Goal: Task Accomplishment & Management: Use online tool/utility

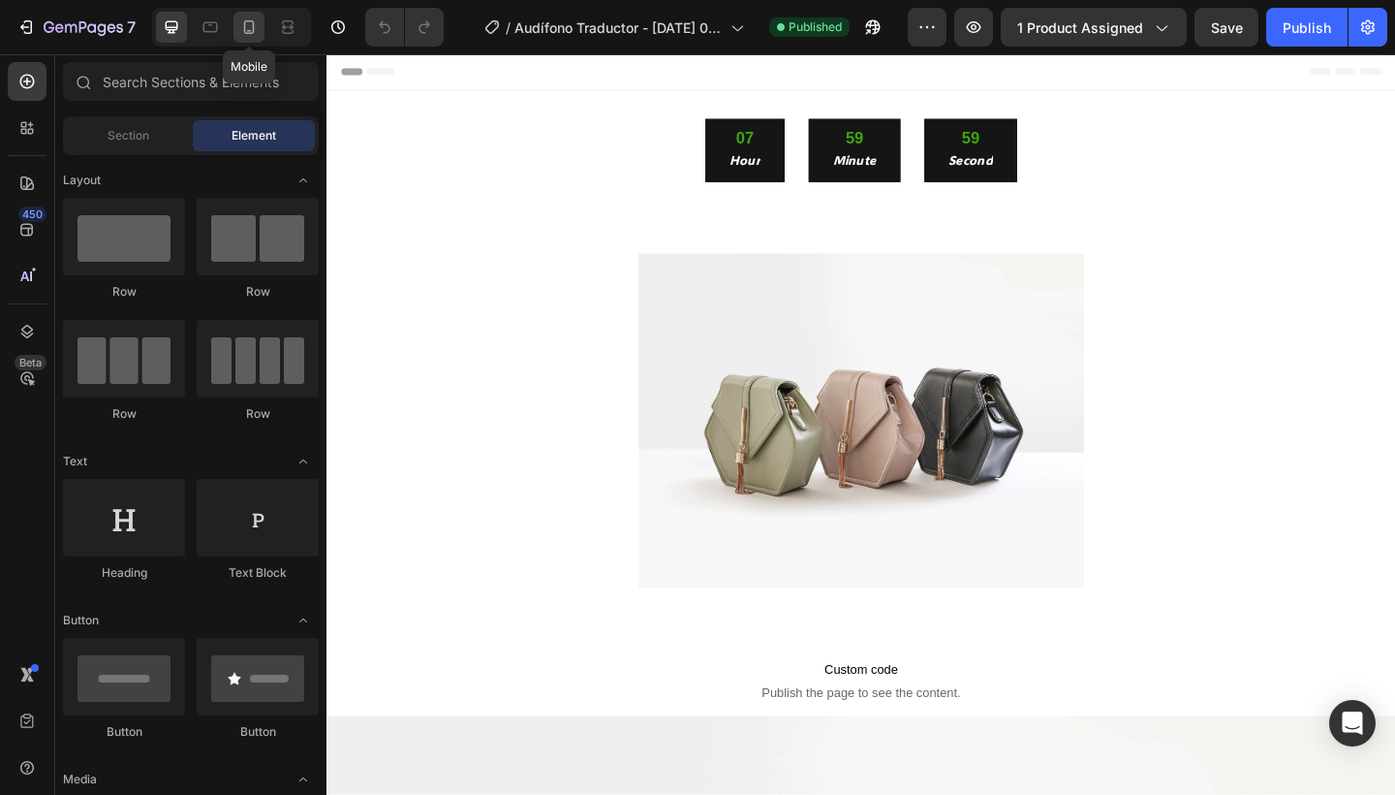
click at [260, 29] on div at bounding box center [249, 27] width 31 height 31
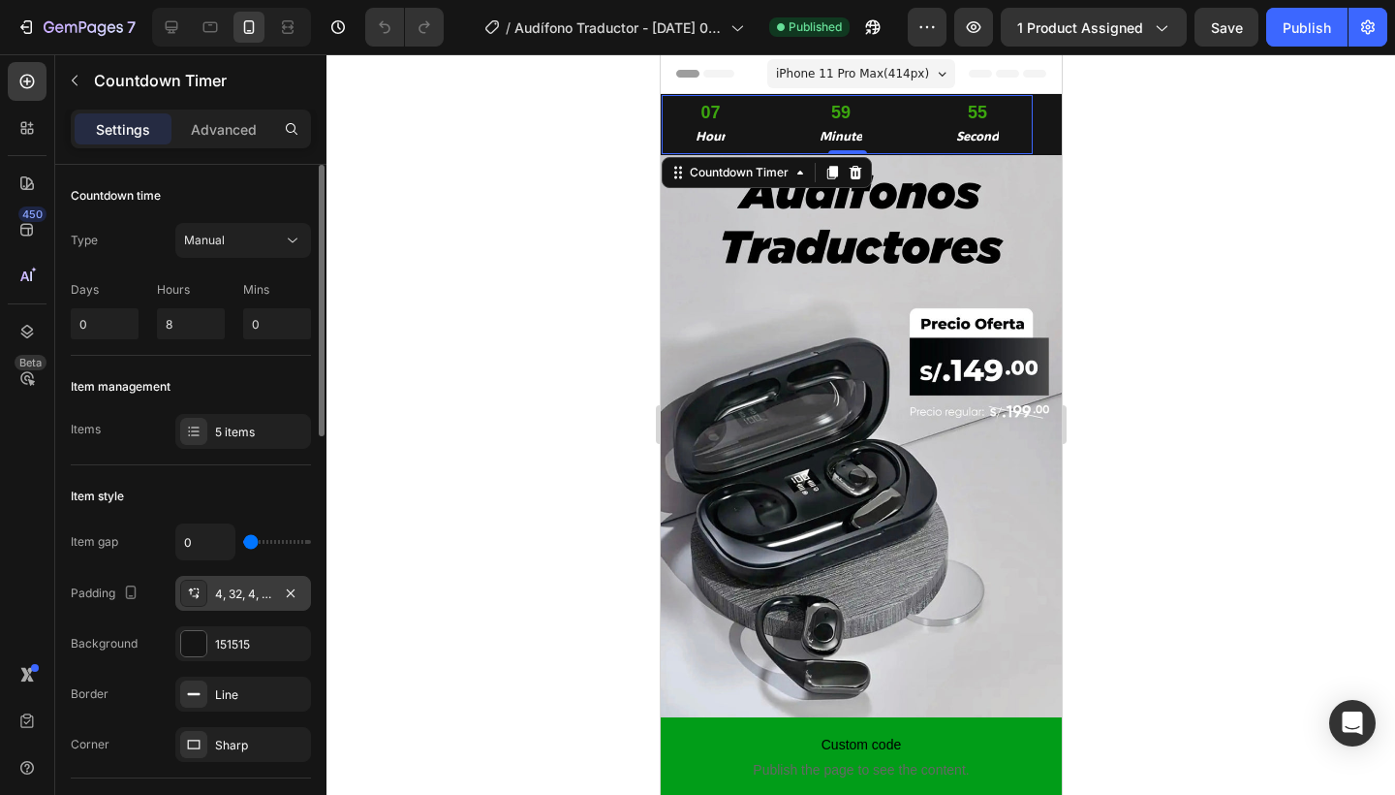
click at [248, 592] on div "4, 32, 4, 32" at bounding box center [243, 593] width 56 height 17
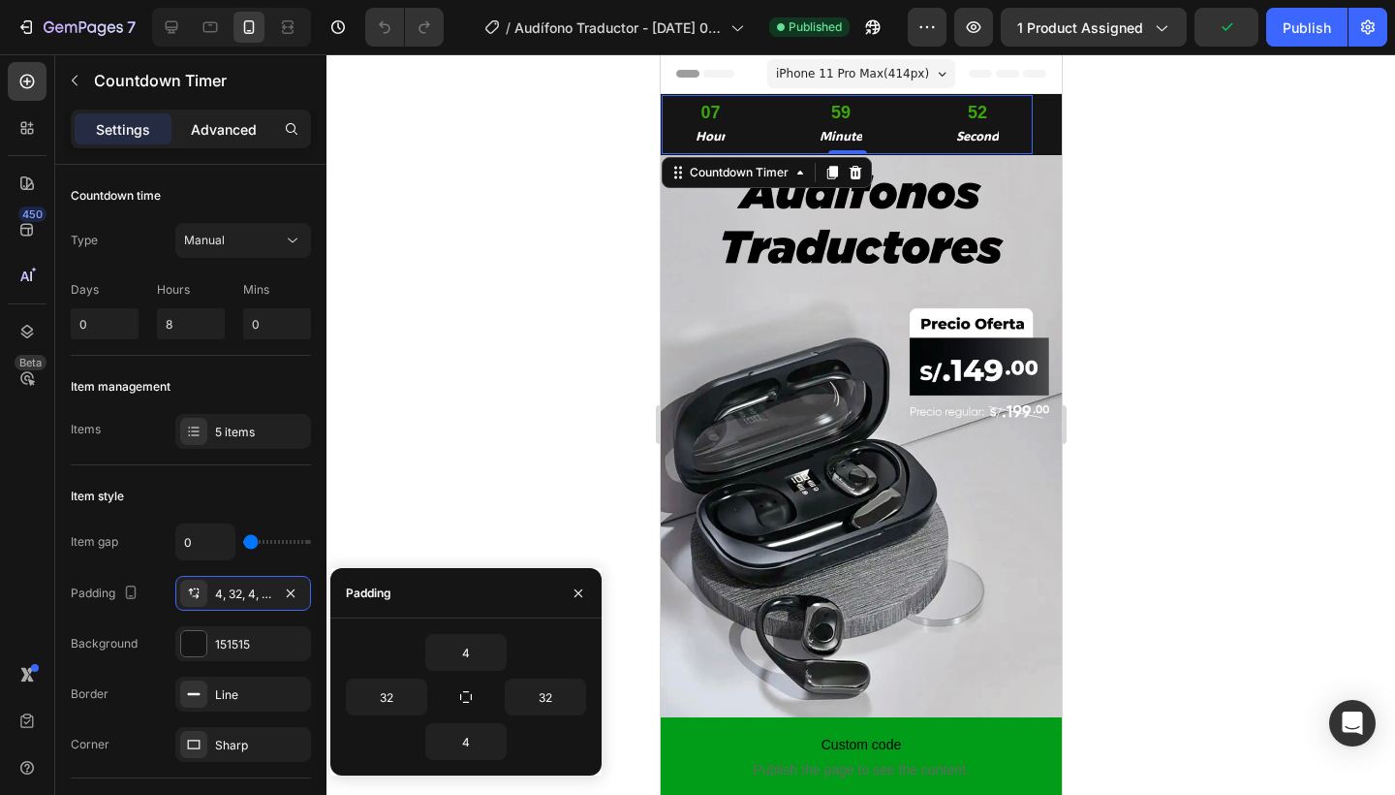
click at [240, 134] on p "Advanced" at bounding box center [224, 129] width 66 height 20
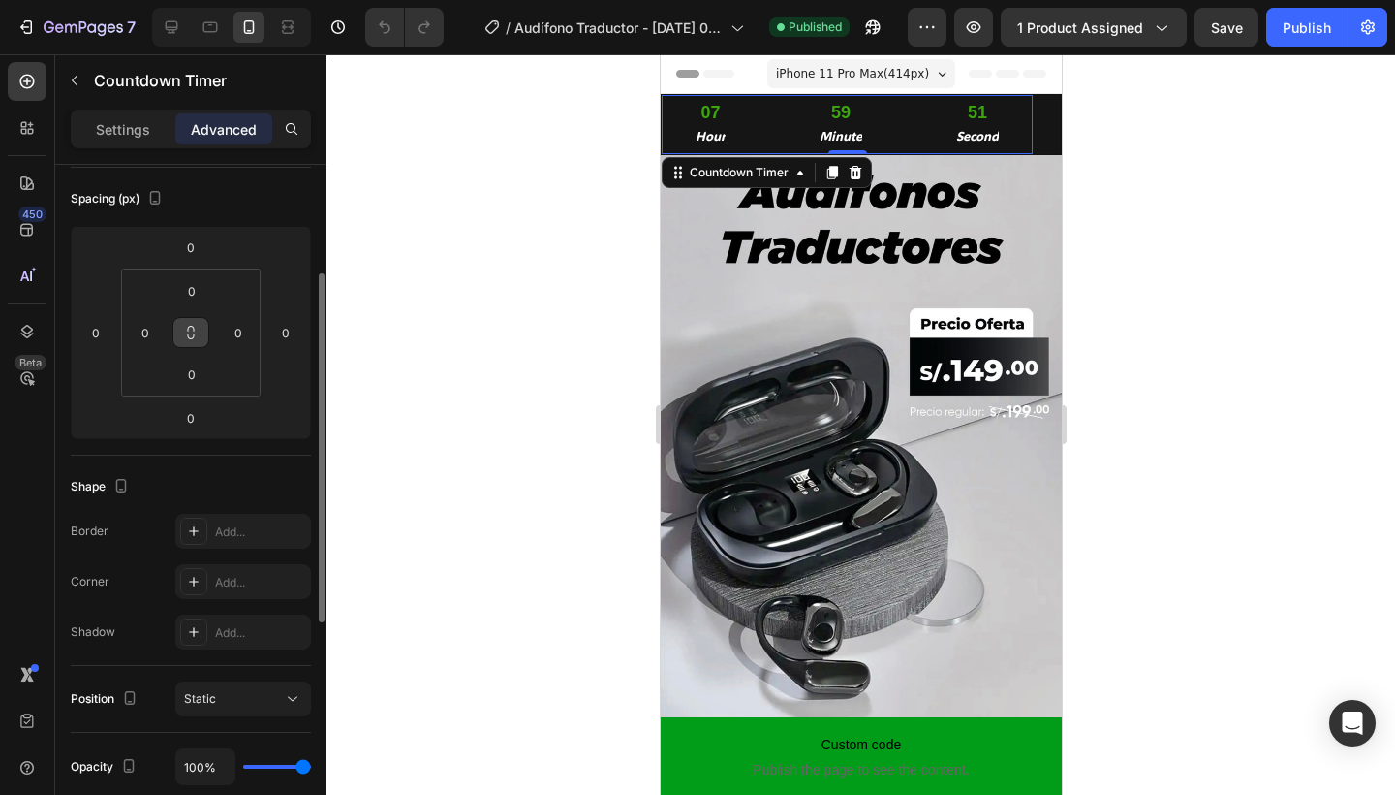
scroll to position [209, 0]
click at [140, 143] on div "Settings" at bounding box center [123, 128] width 97 height 31
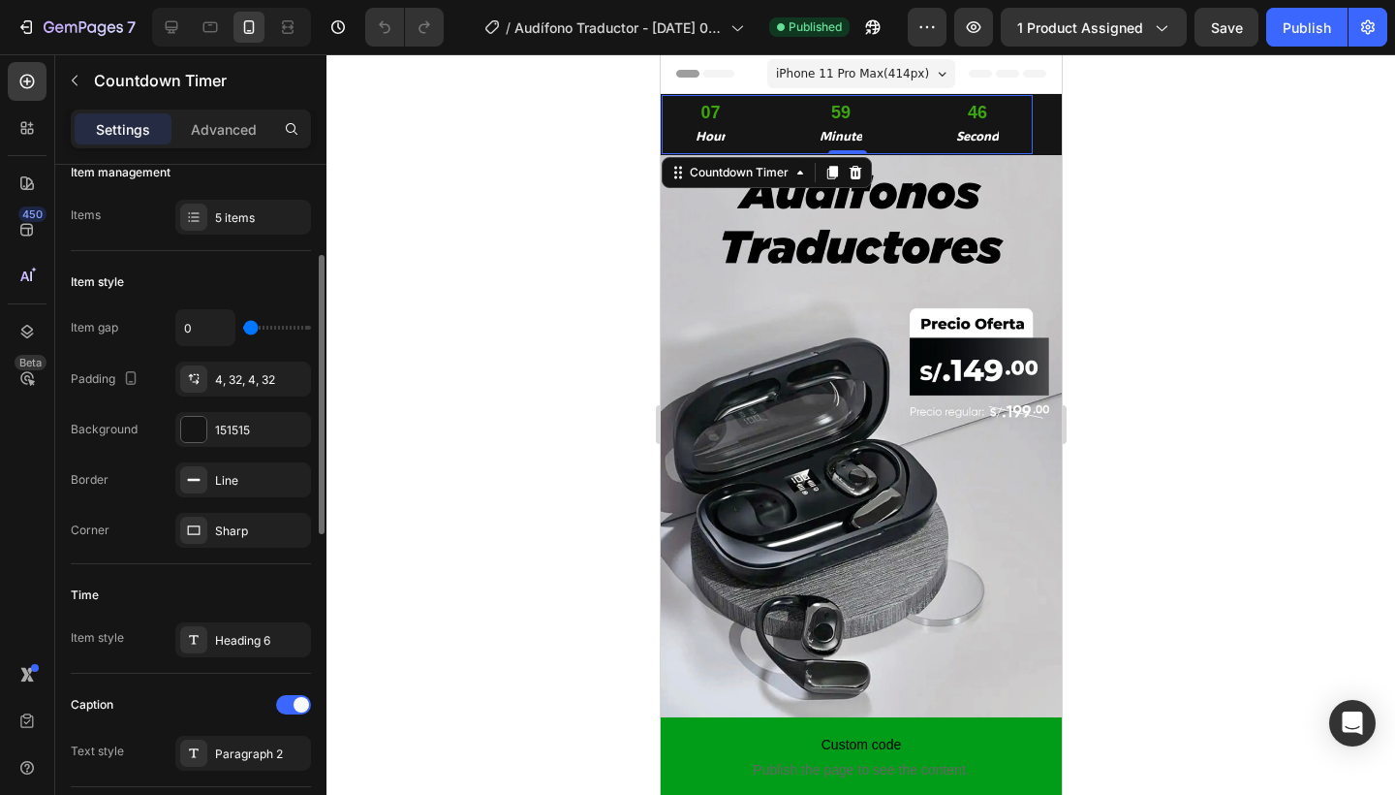
scroll to position [213, 0]
click at [230, 386] on div "4, 32, 4, 32" at bounding box center [243, 380] width 56 height 17
click at [254, 267] on div "Item style" at bounding box center [191, 282] width 240 height 31
click at [464, 236] on div at bounding box center [861, 424] width 1069 height 740
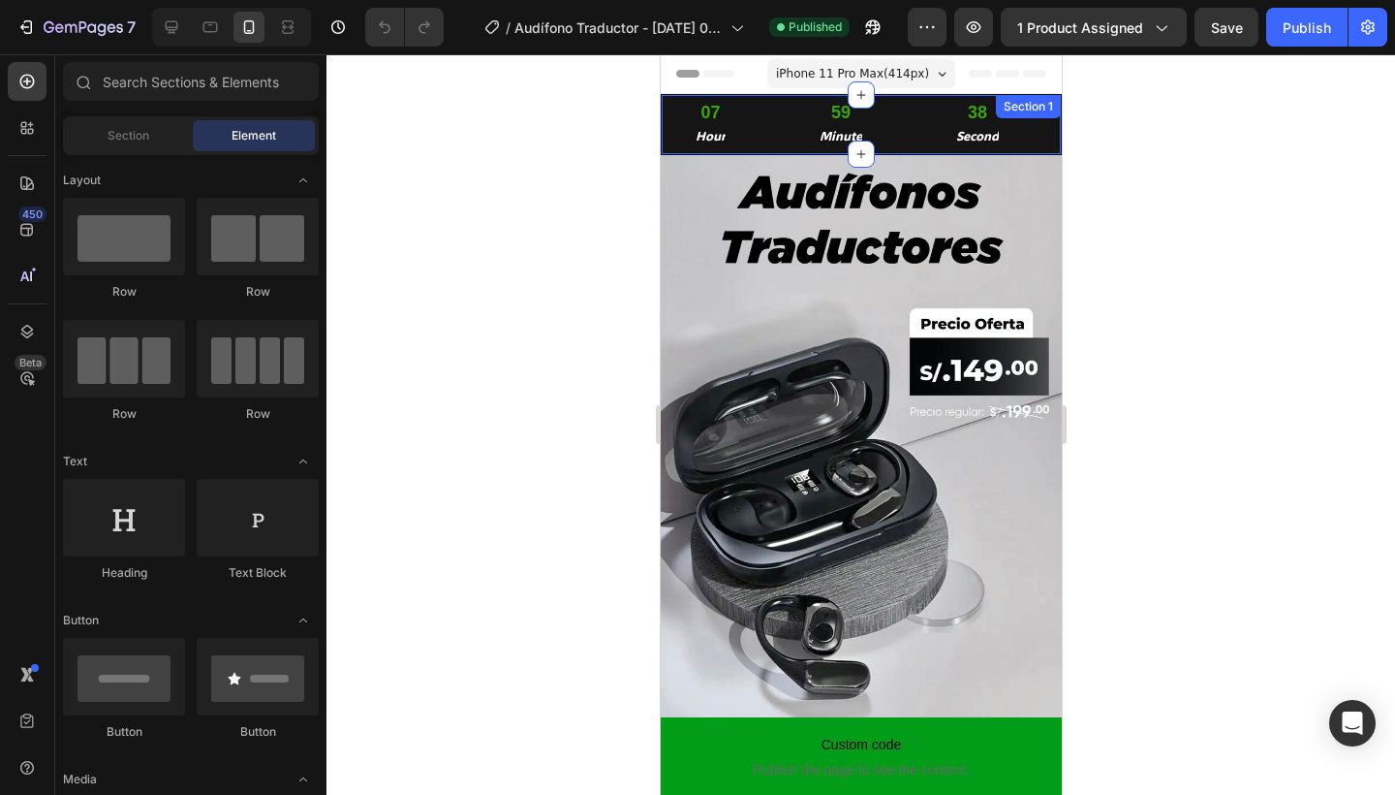
click at [1047, 122] on div "07 Hour 59 Minute 38 Second Countdown Timer Section 1" at bounding box center [860, 124] width 401 height 61
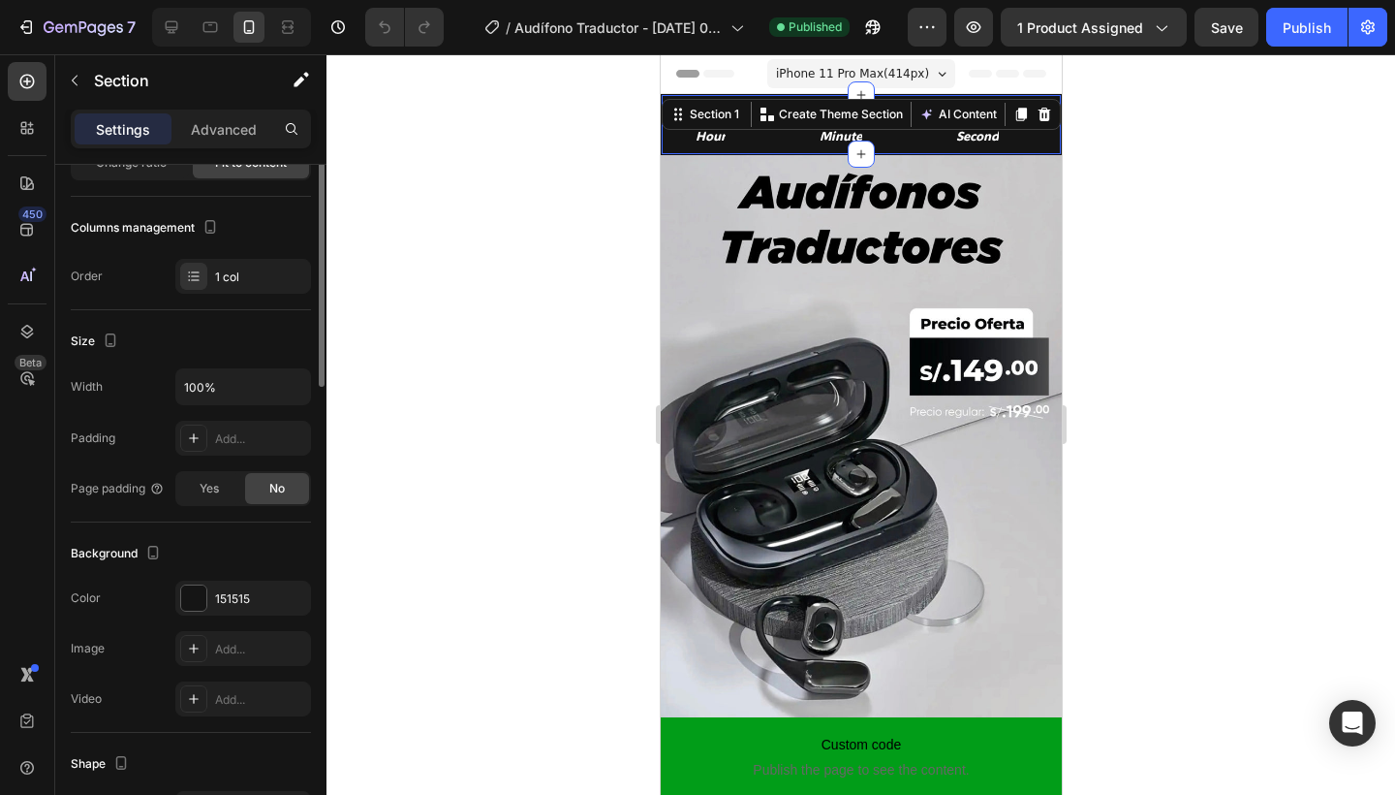
scroll to position [0, 0]
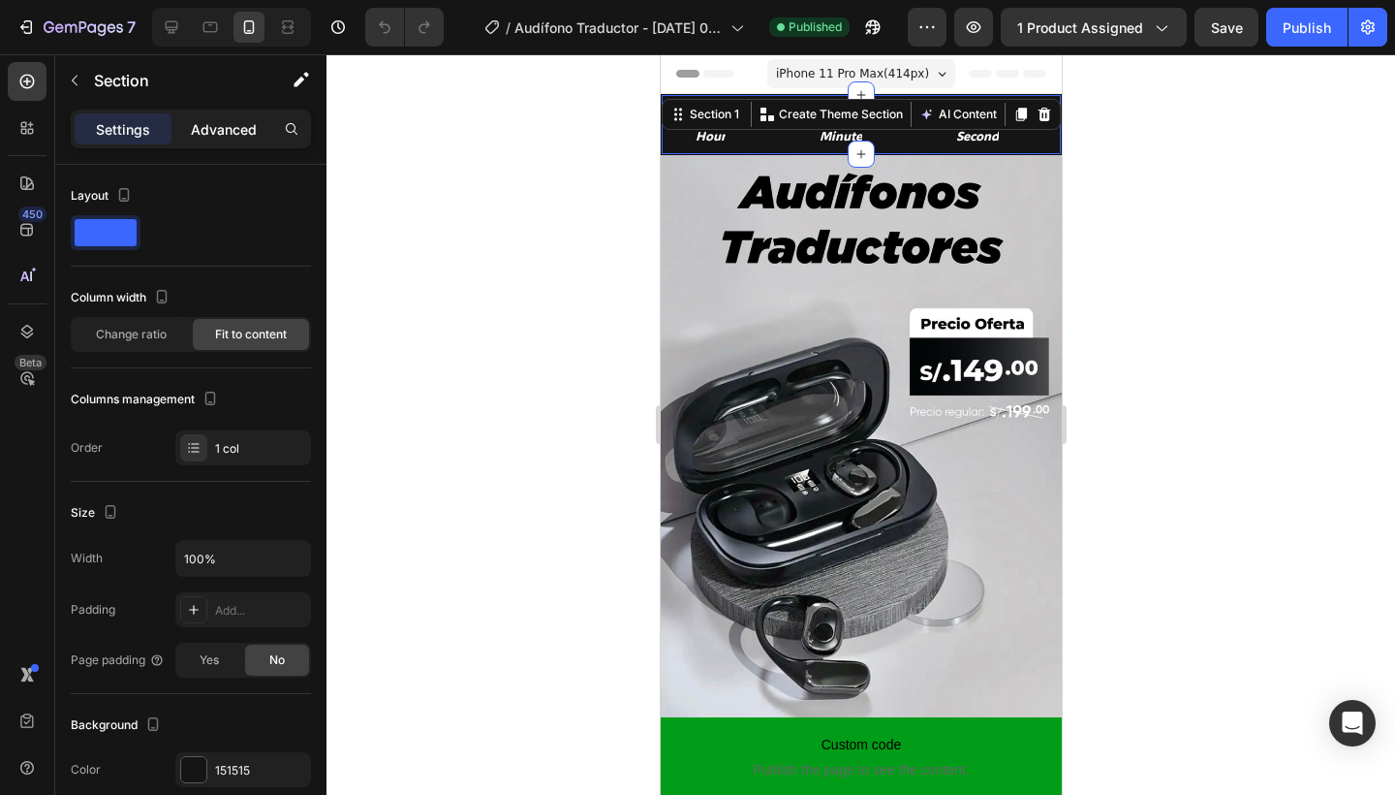
click at [232, 139] on p "Advanced" at bounding box center [224, 129] width 66 height 20
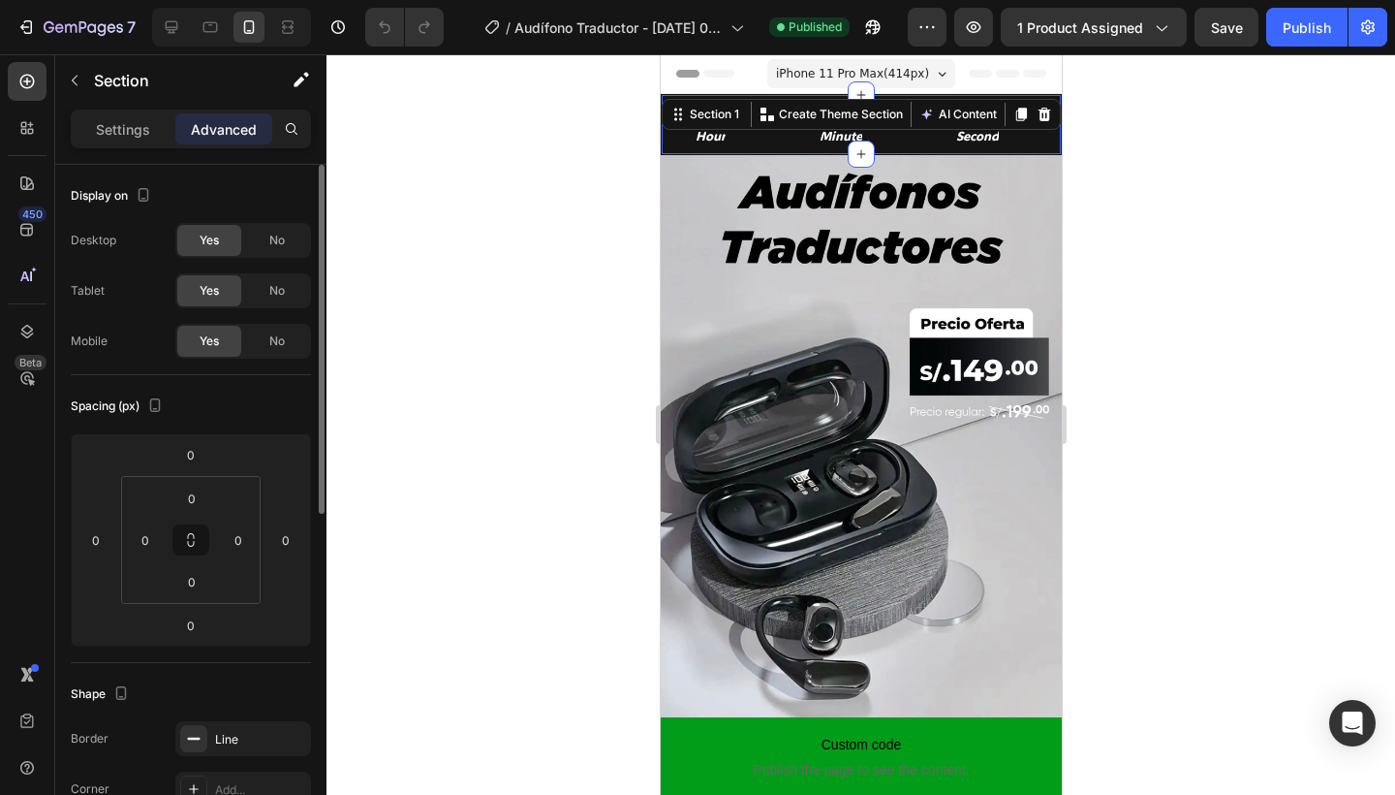
click at [453, 299] on div at bounding box center [861, 424] width 1069 height 740
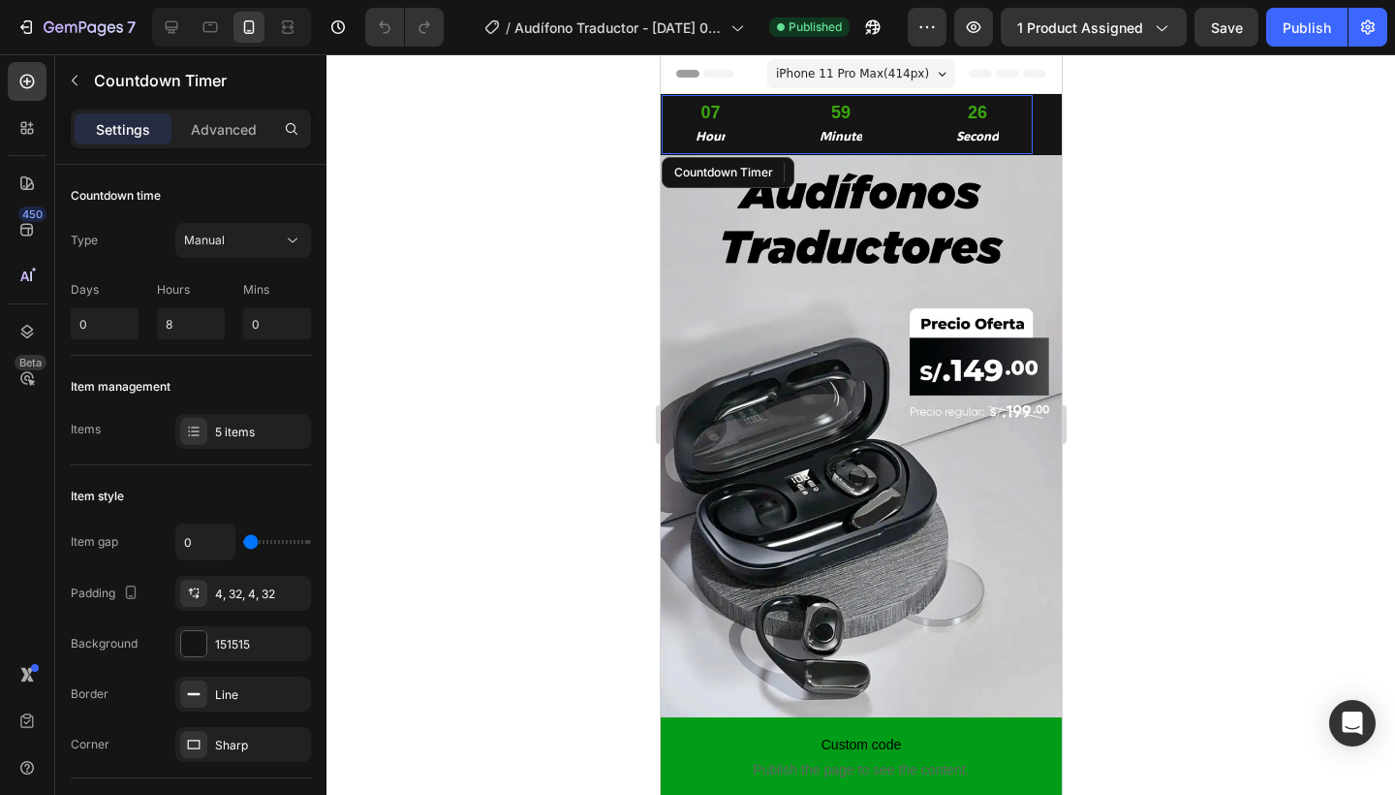
click at [785, 115] on div "59 Minute" at bounding box center [840, 124] width 110 height 59
click at [235, 589] on div "4, 32, 4, 32" at bounding box center [243, 593] width 56 height 17
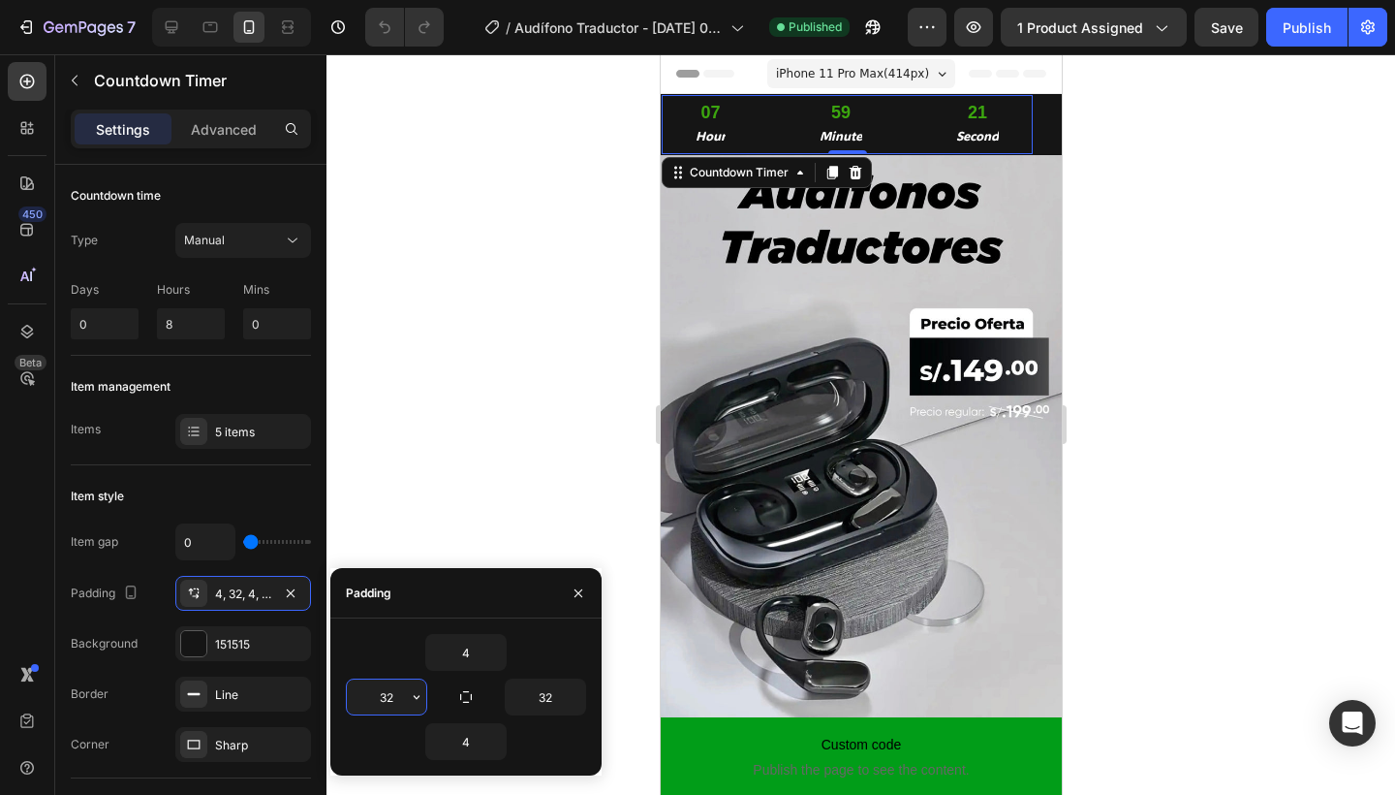
click at [388, 704] on input "32" at bounding box center [386, 696] width 79 height 35
type input "3"
type input "30"
click at [554, 695] on input "32" at bounding box center [545, 696] width 79 height 35
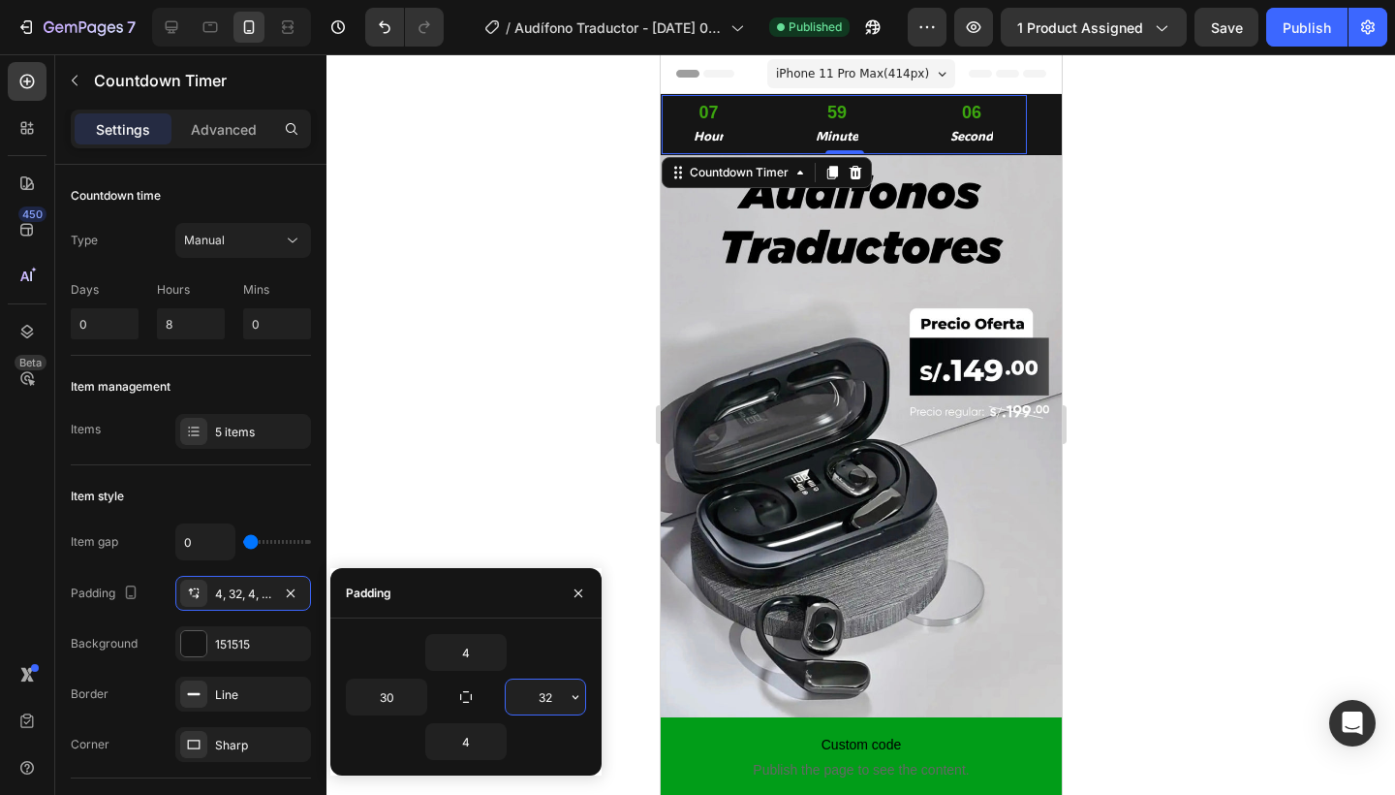
click at [554, 695] on input "32" at bounding box center [545, 696] width 79 height 35
type input "30"
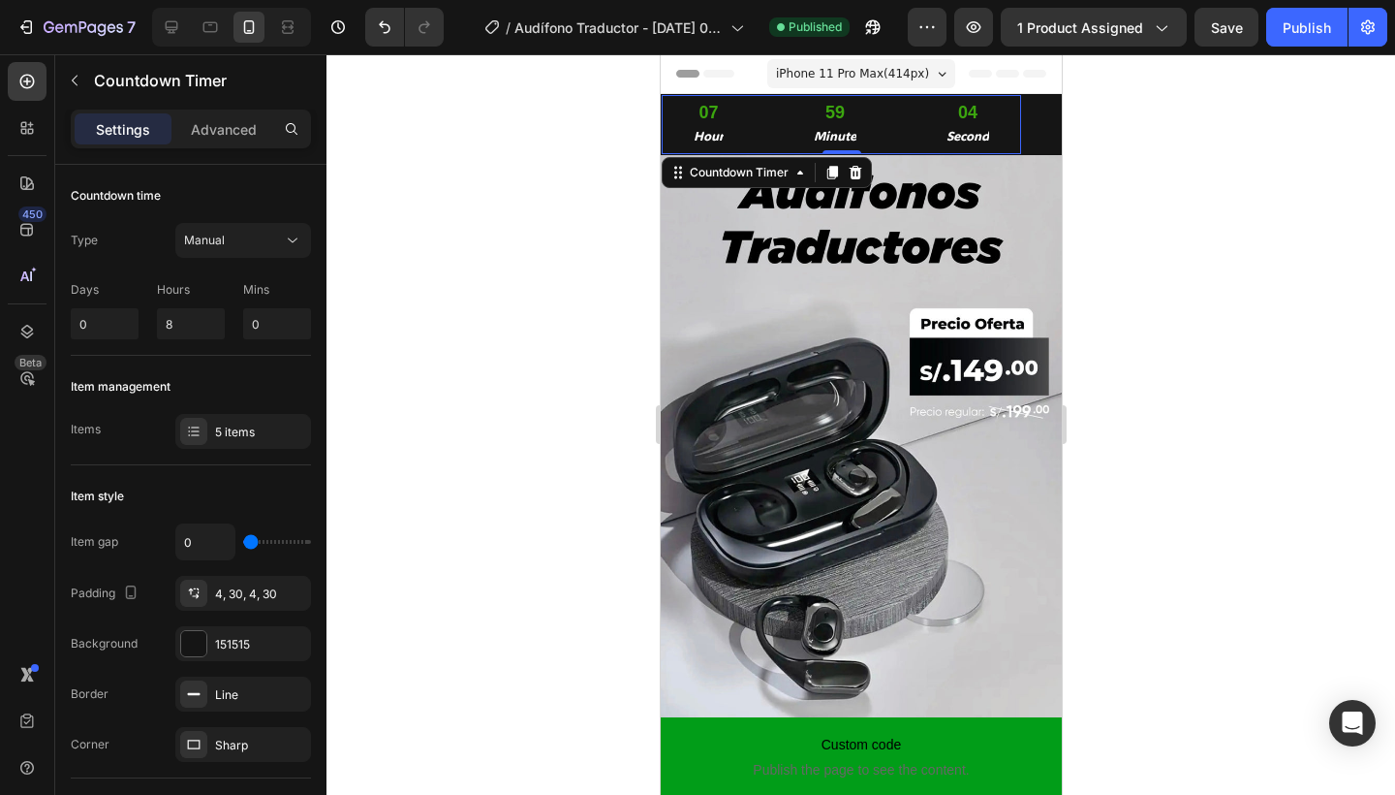
click at [556, 354] on div at bounding box center [861, 424] width 1069 height 740
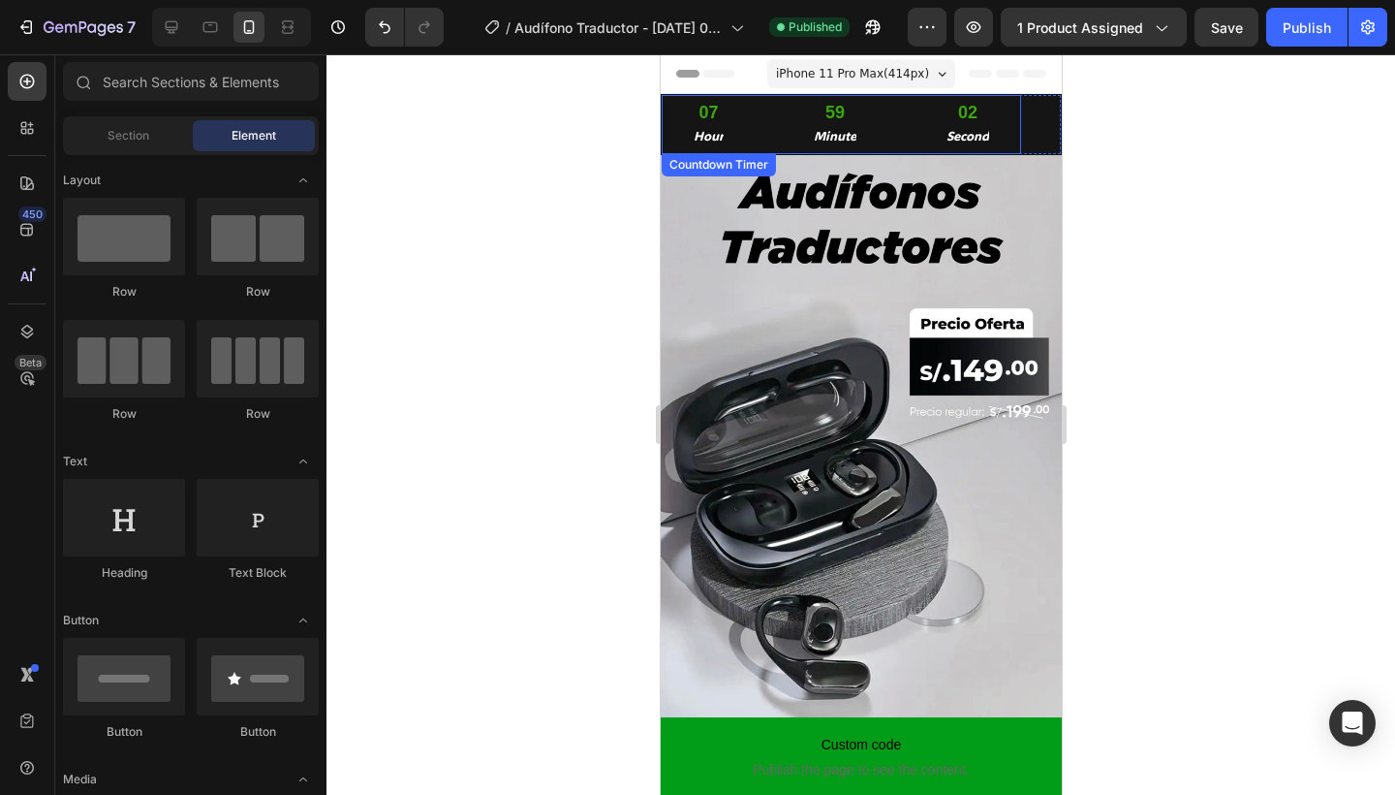
click at [858, 119] on div "59 Minute" at bounding box center [834, 124] width 107 height 59
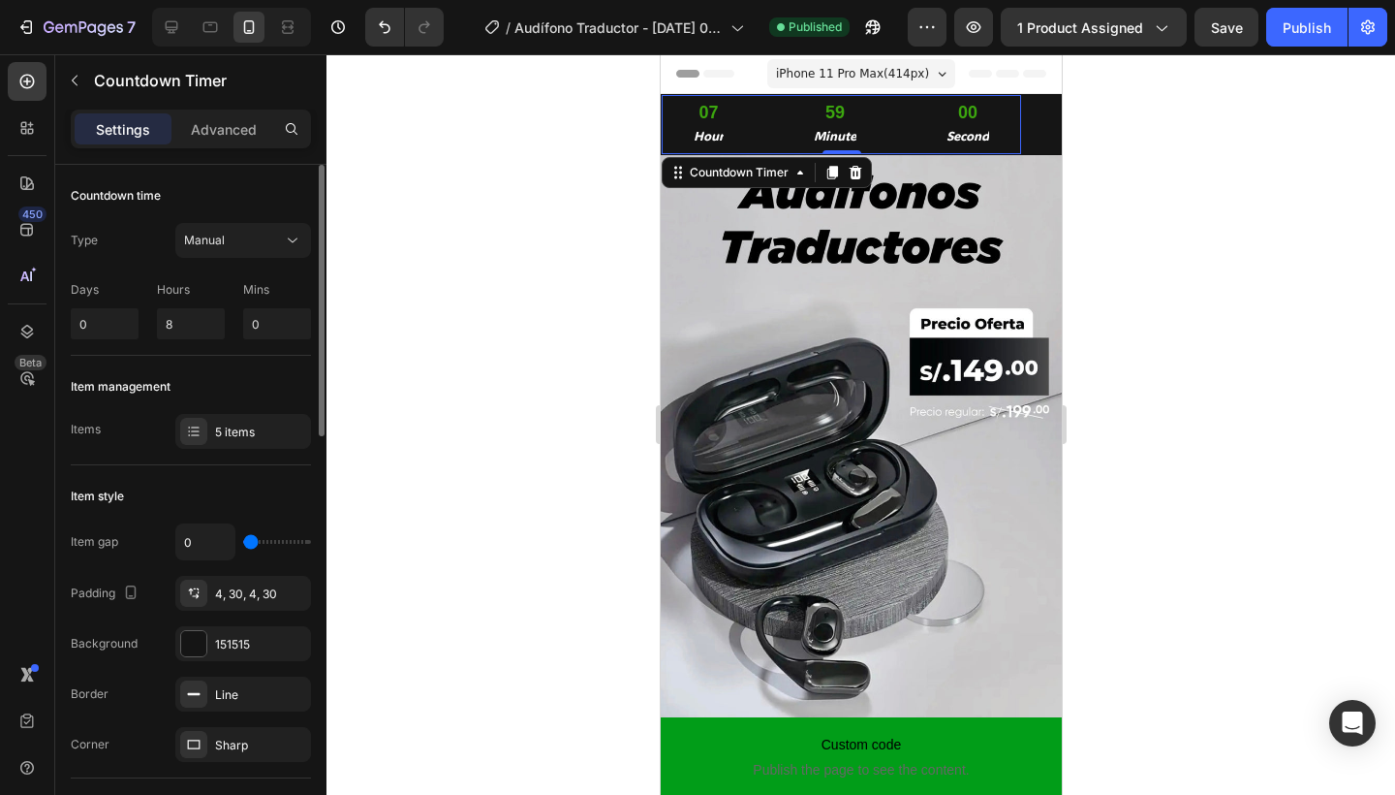
type input "3"
type input "7"
type input "14"
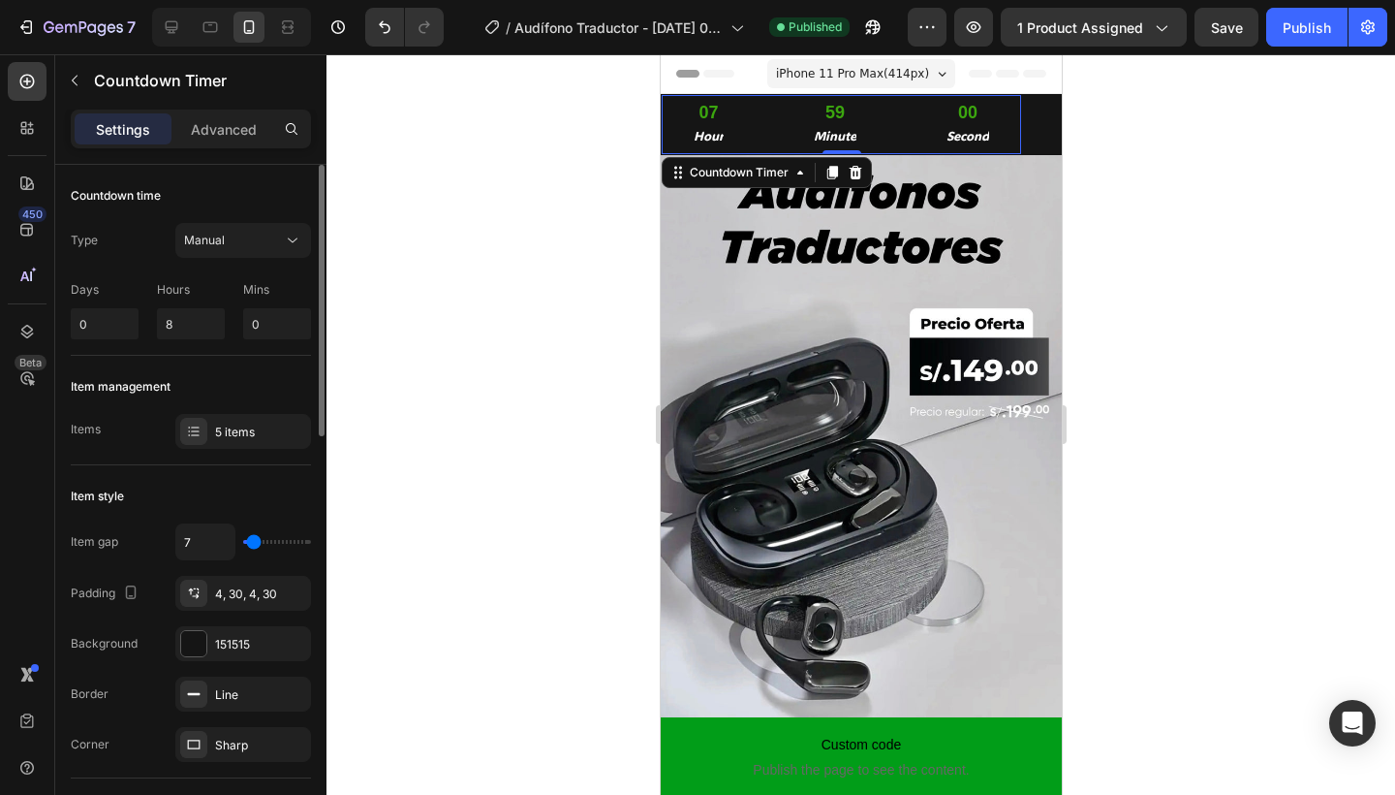
type input "14"
type input "22"
type input "28"
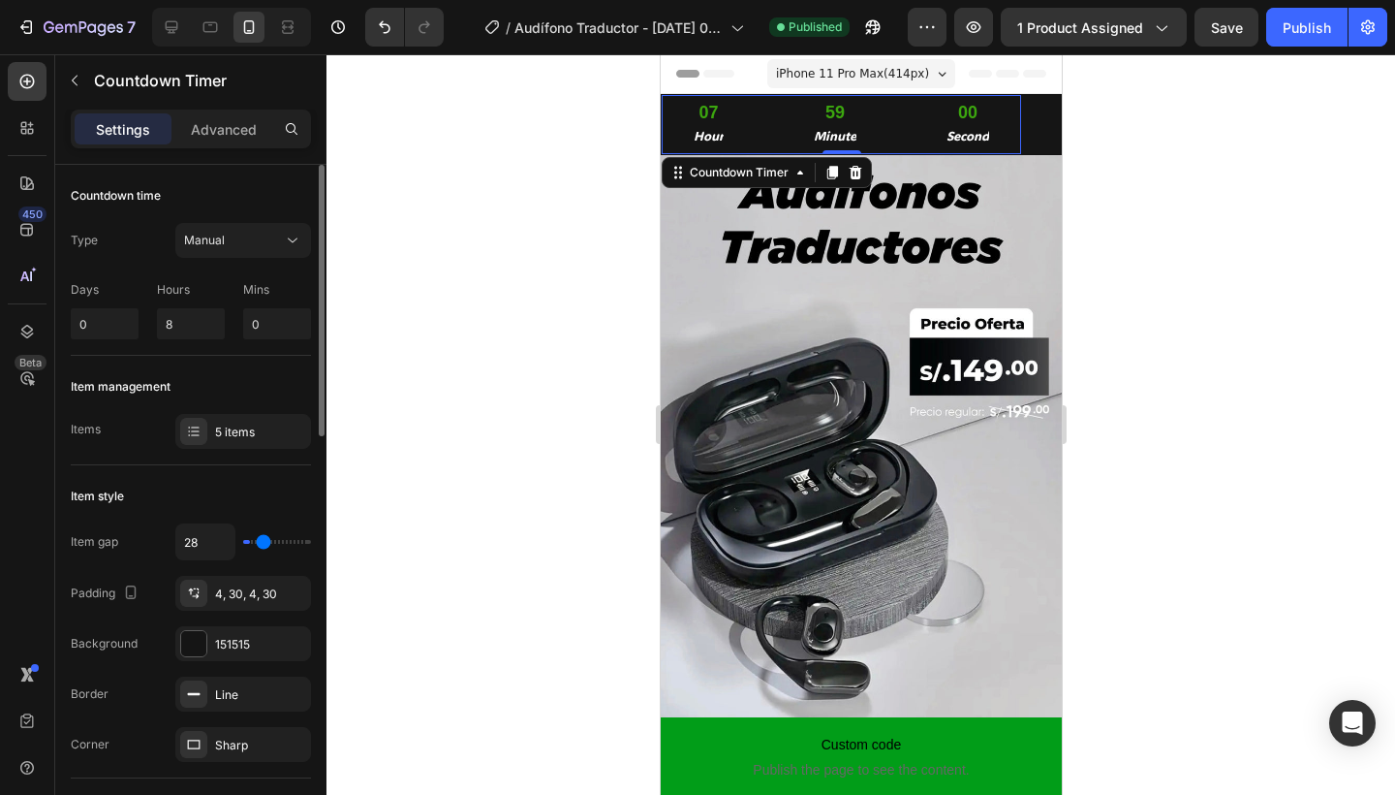
type input "37"
type input "43"
type input "47"
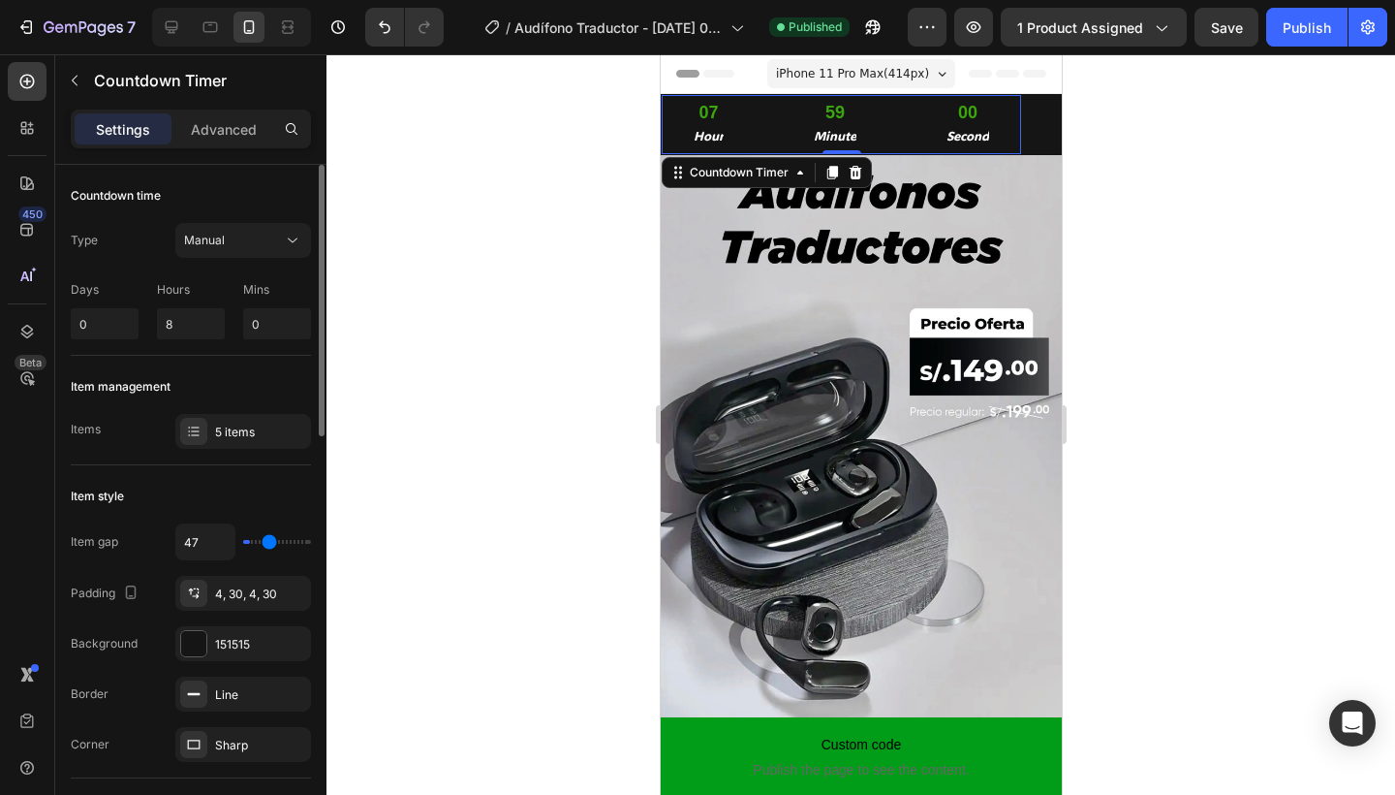
type input "47"
type input "52"
type input "58"
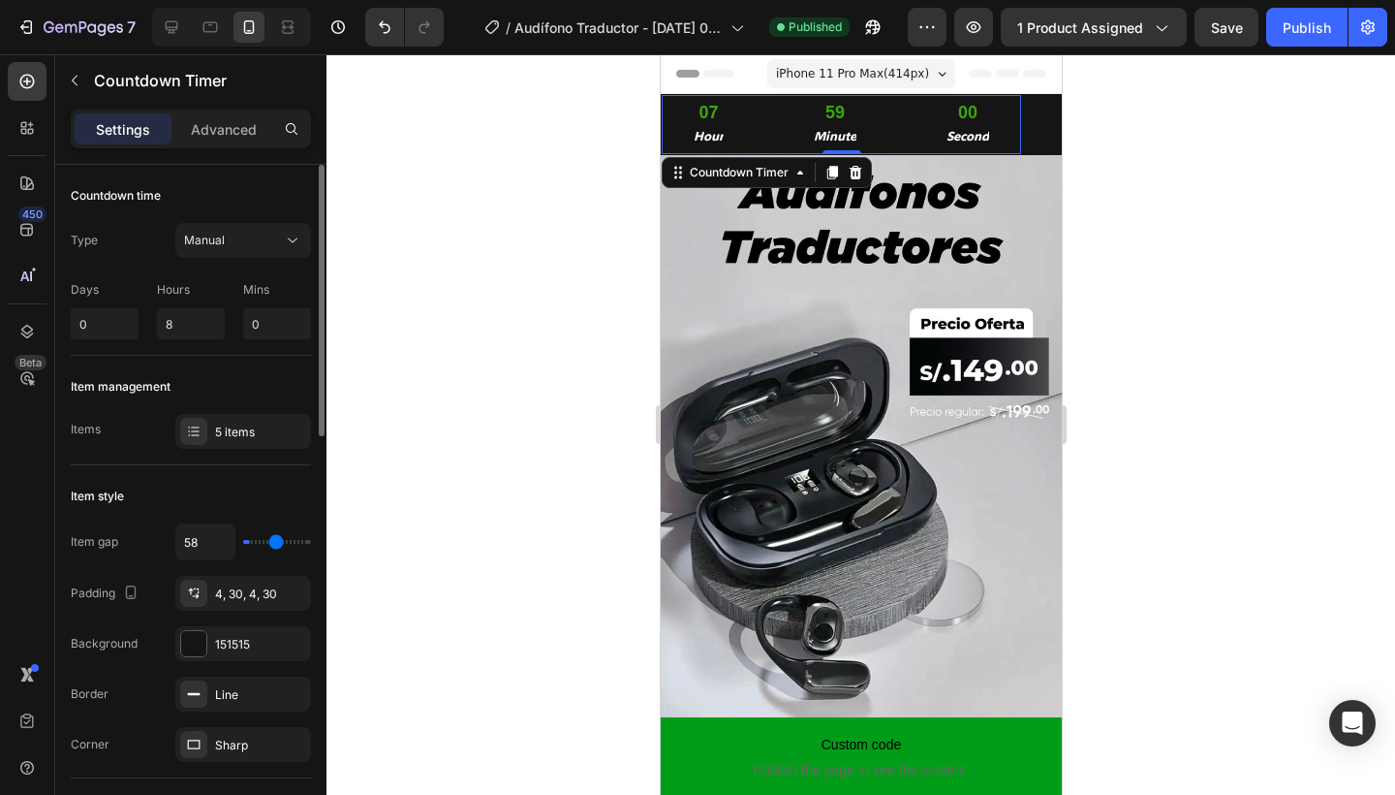
type input "64"
type input "71"
type input "75"
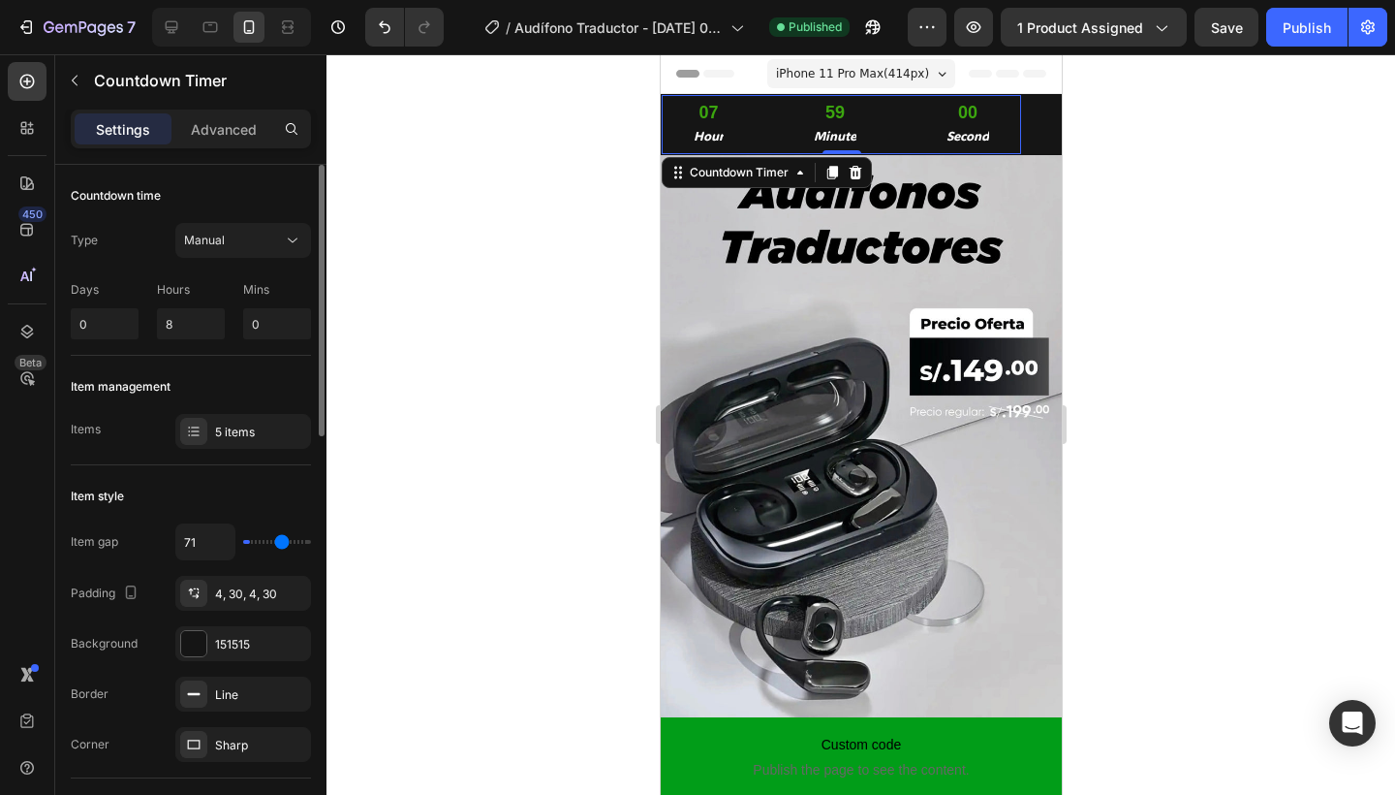
type input "75"
type input "77"
type input "79"
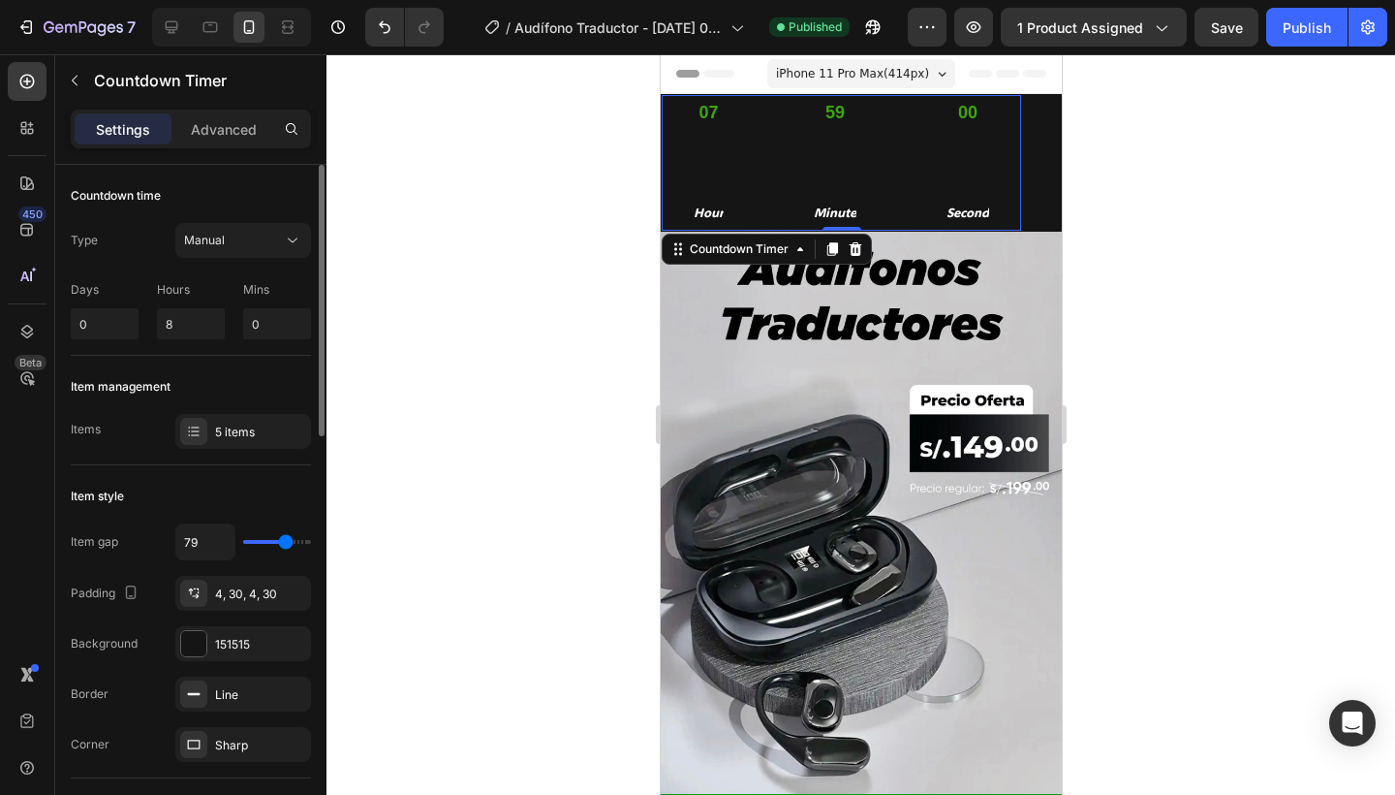
type input "81"
type input "75"
type input "56"
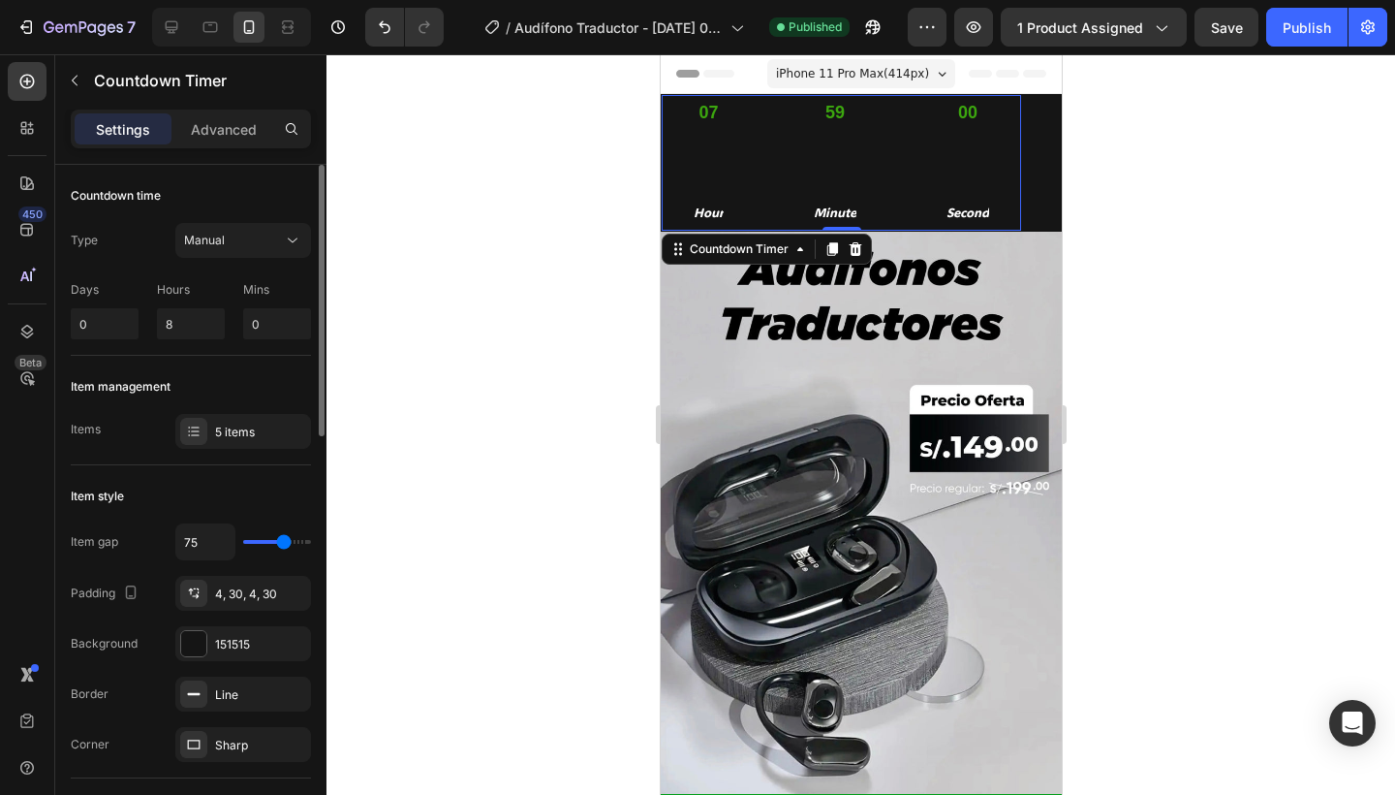
type input "56"
type input "20"
type input "0"
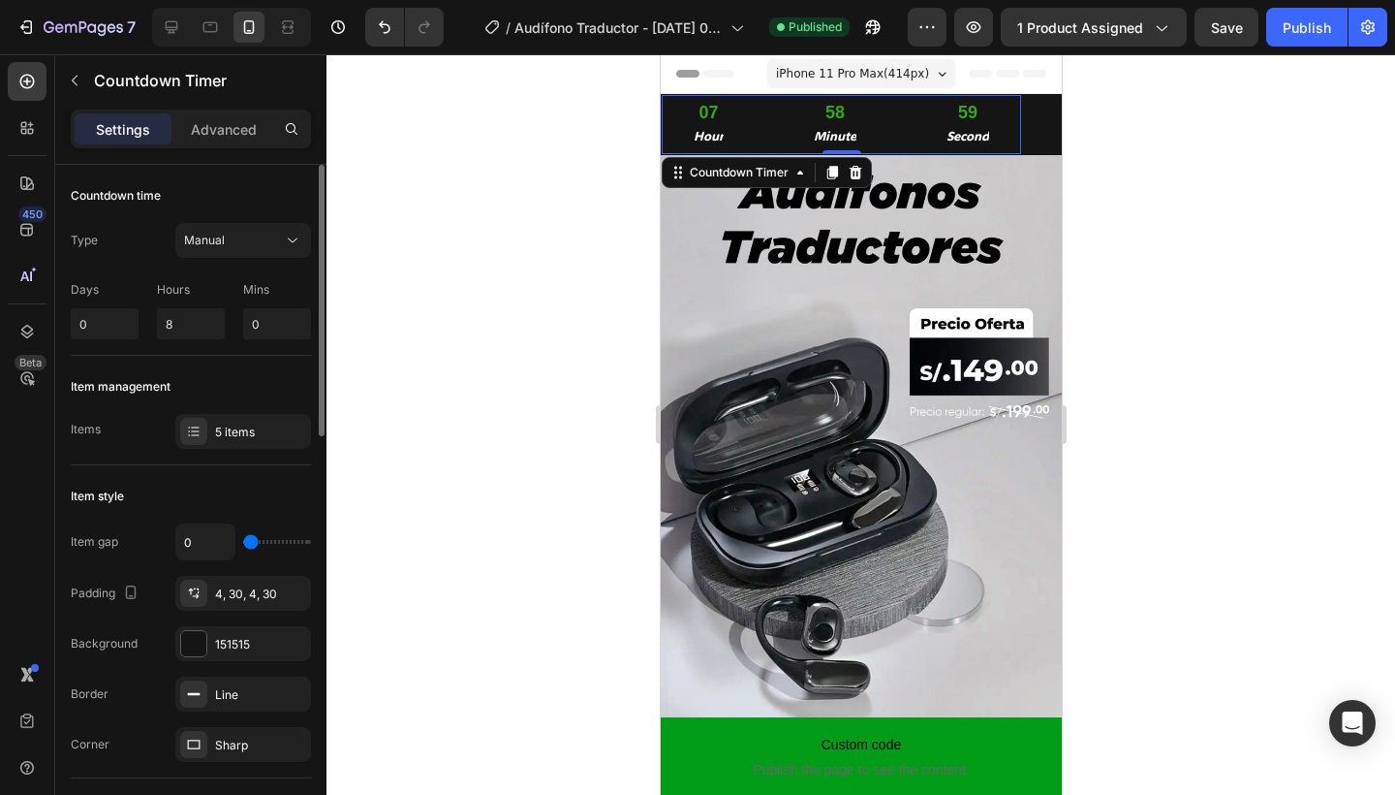
drag, startPoint x: 249, startPoint y: 541, endPoint x: 179, endPoint y: 544, distance: 69.8
click at [179, 544] on div "0" at bounding box center [243, 541] width 136 height 37
click at [185, 376] on div "Item management" at bounding box center [191, 386] width 240 height 31
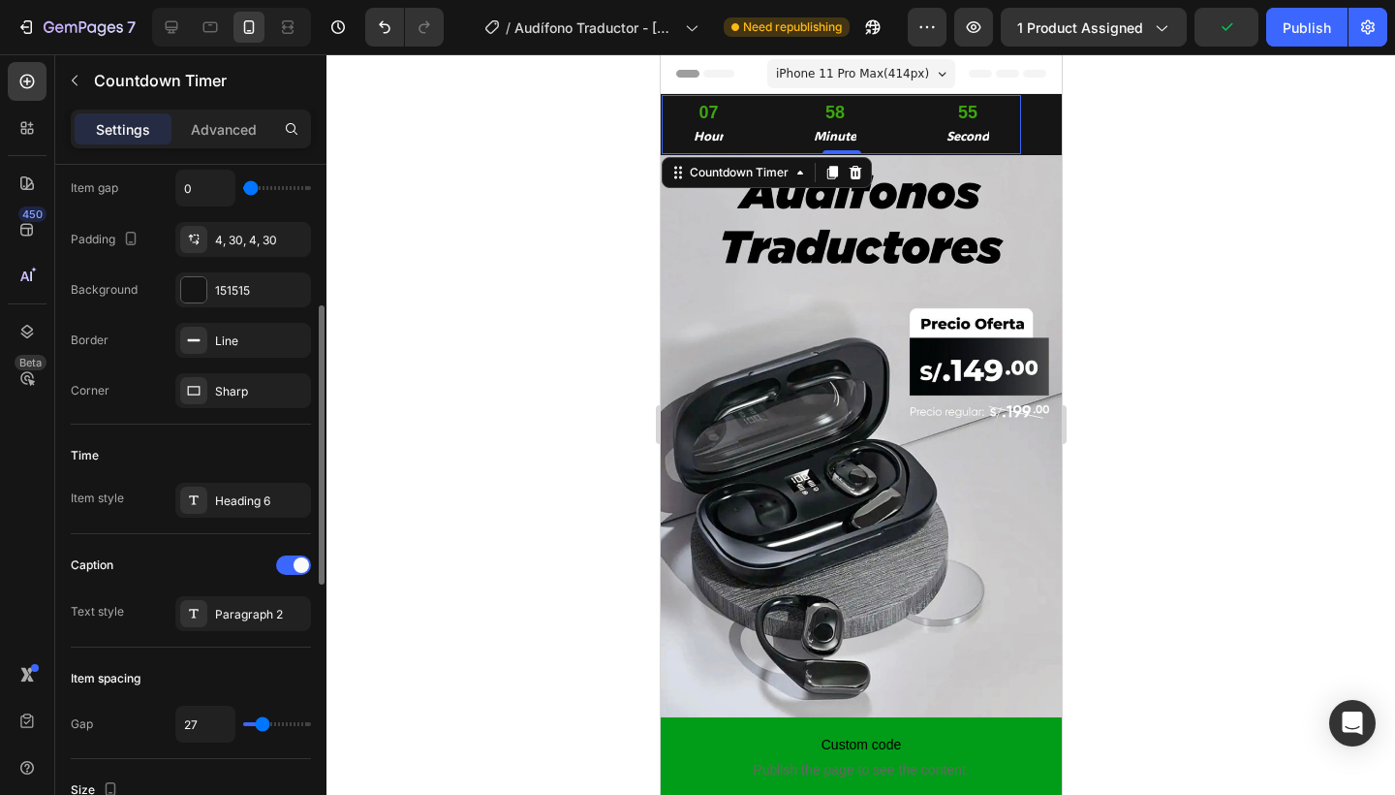
scroll to position [357, 0]
type input "20"
type input "22"
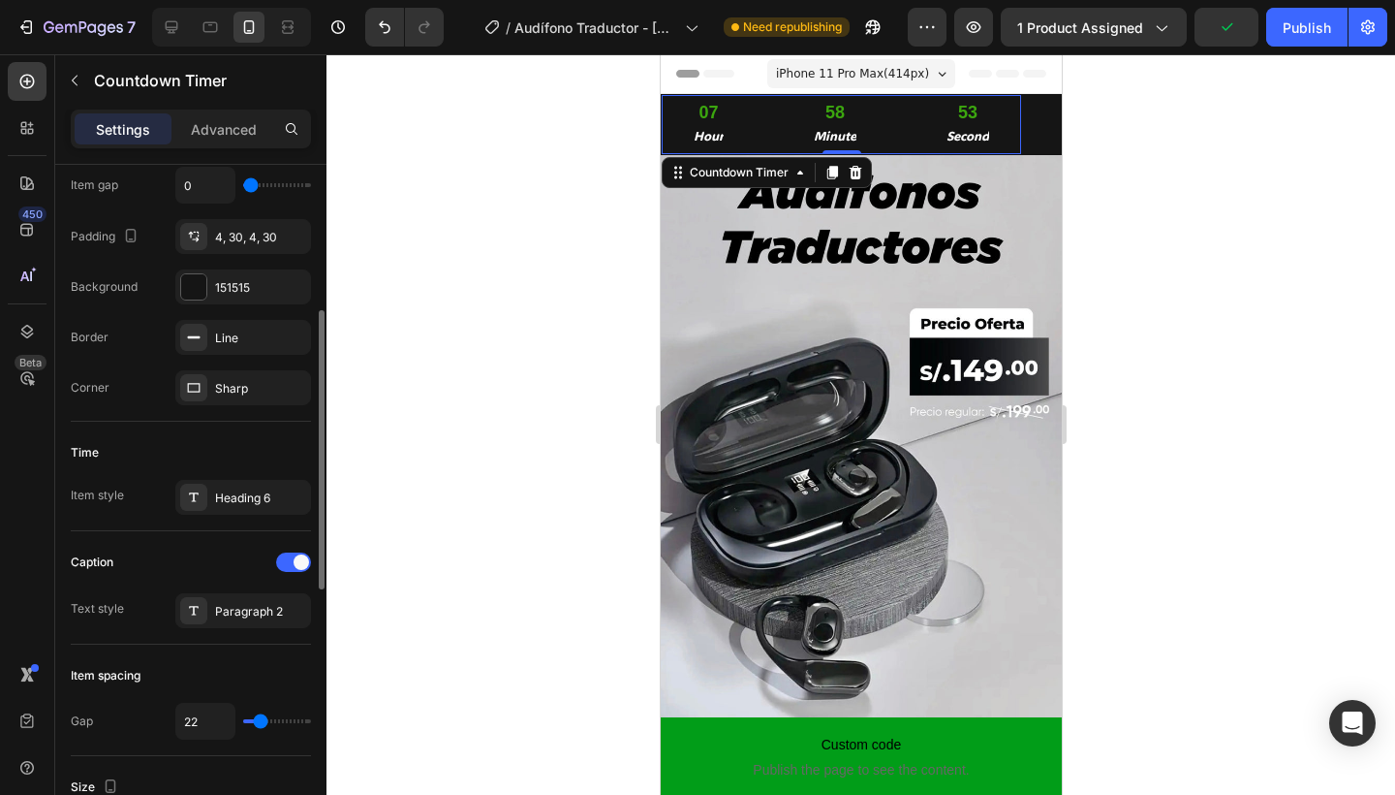
type input "24"
type input "26"
type input "31"
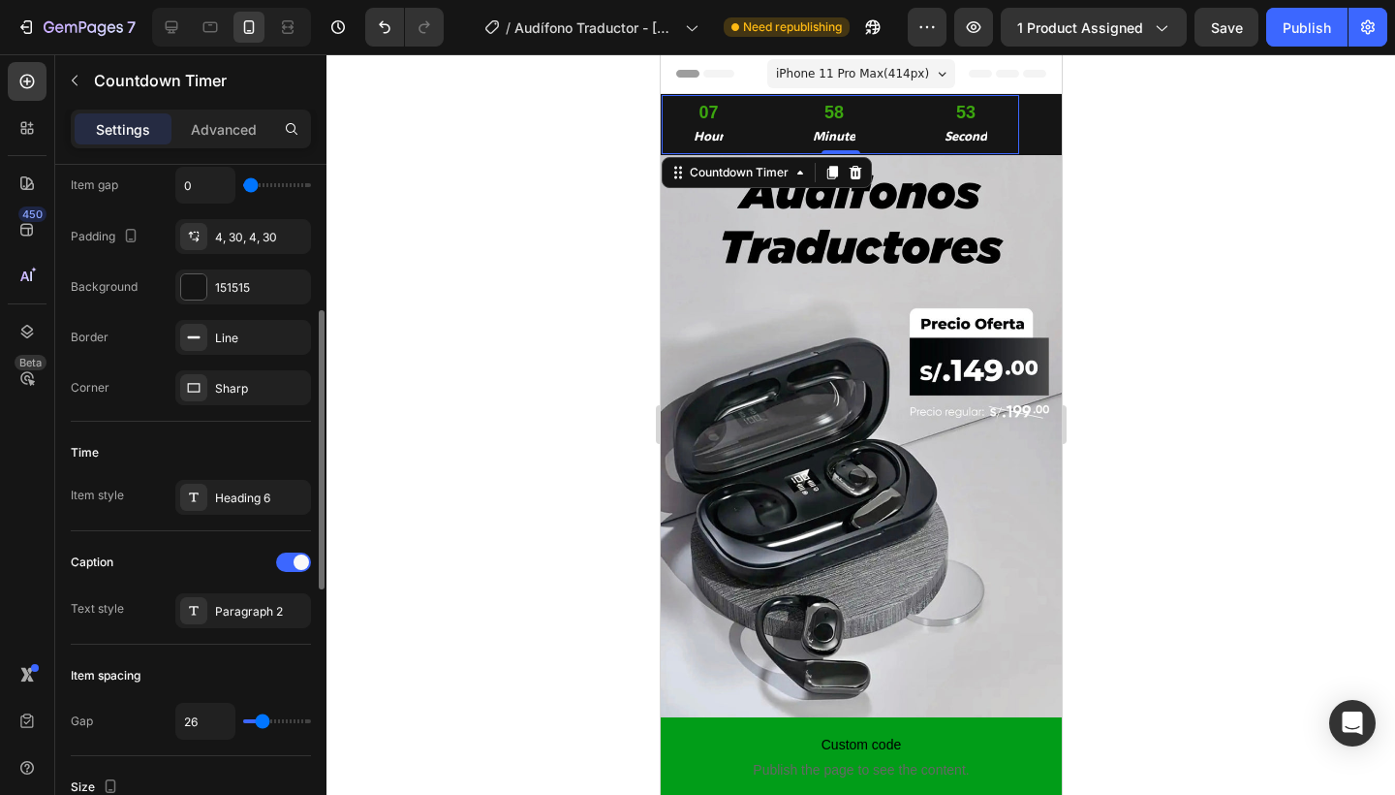
type input "31"
type input "33"
type input "35"
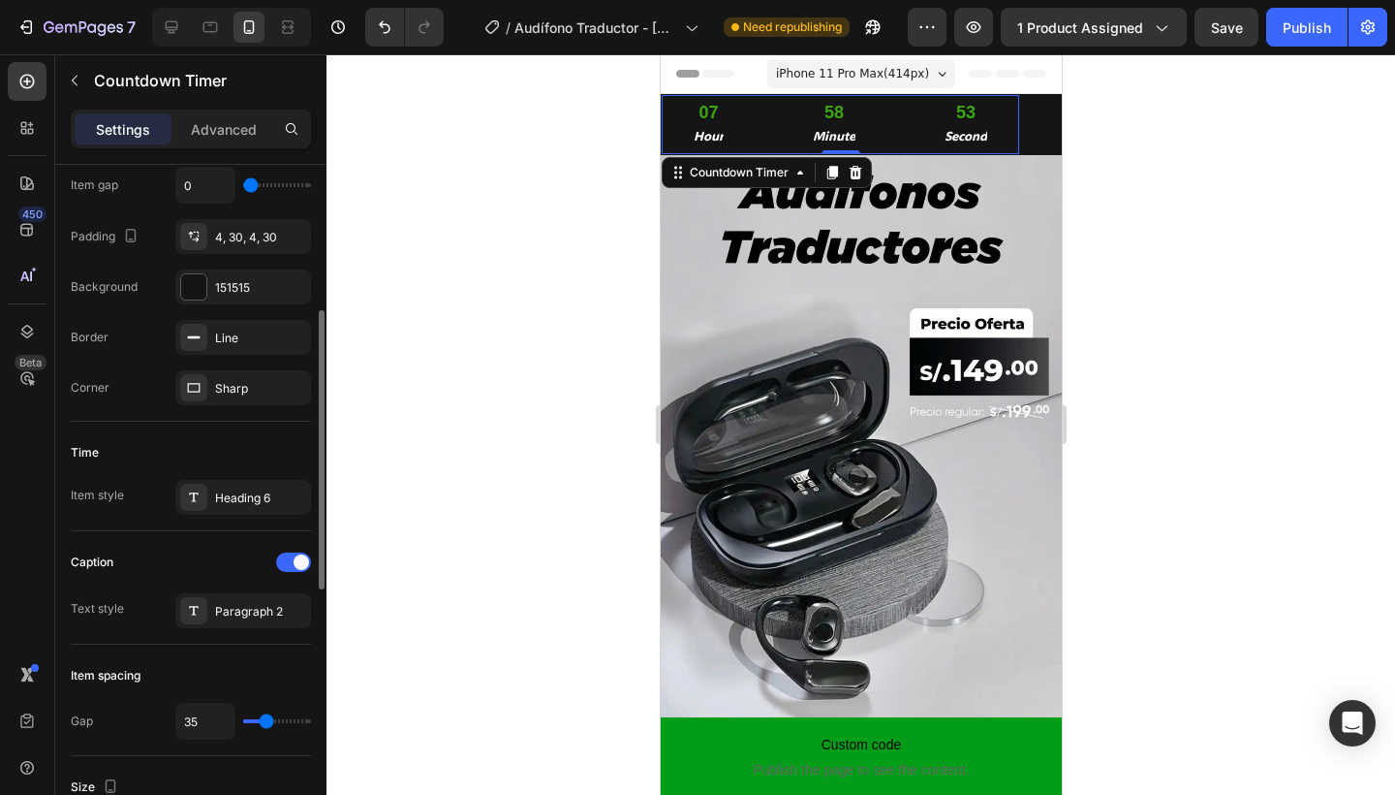
type input "37"
type input "39"
type input "41"
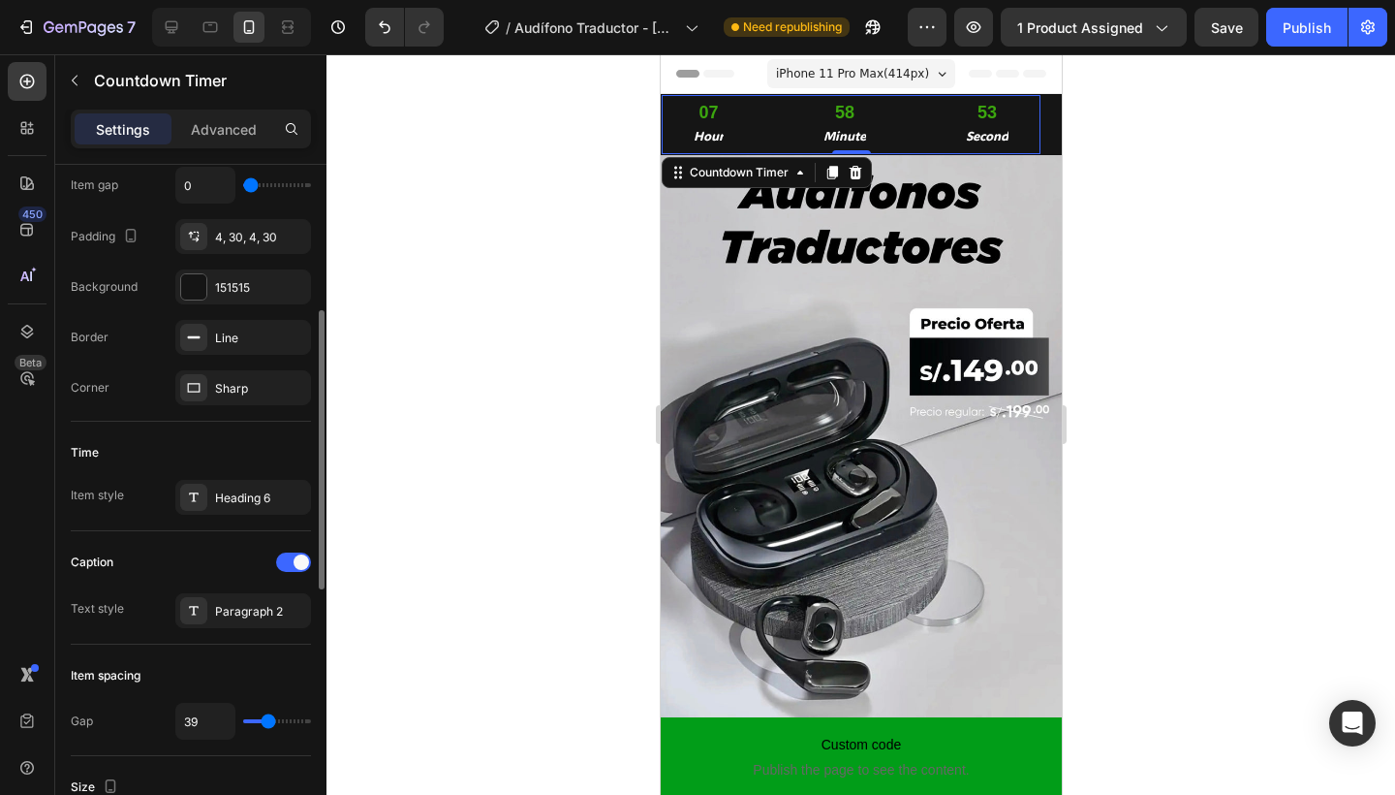
type input "41"
type input "45"
type input "49"
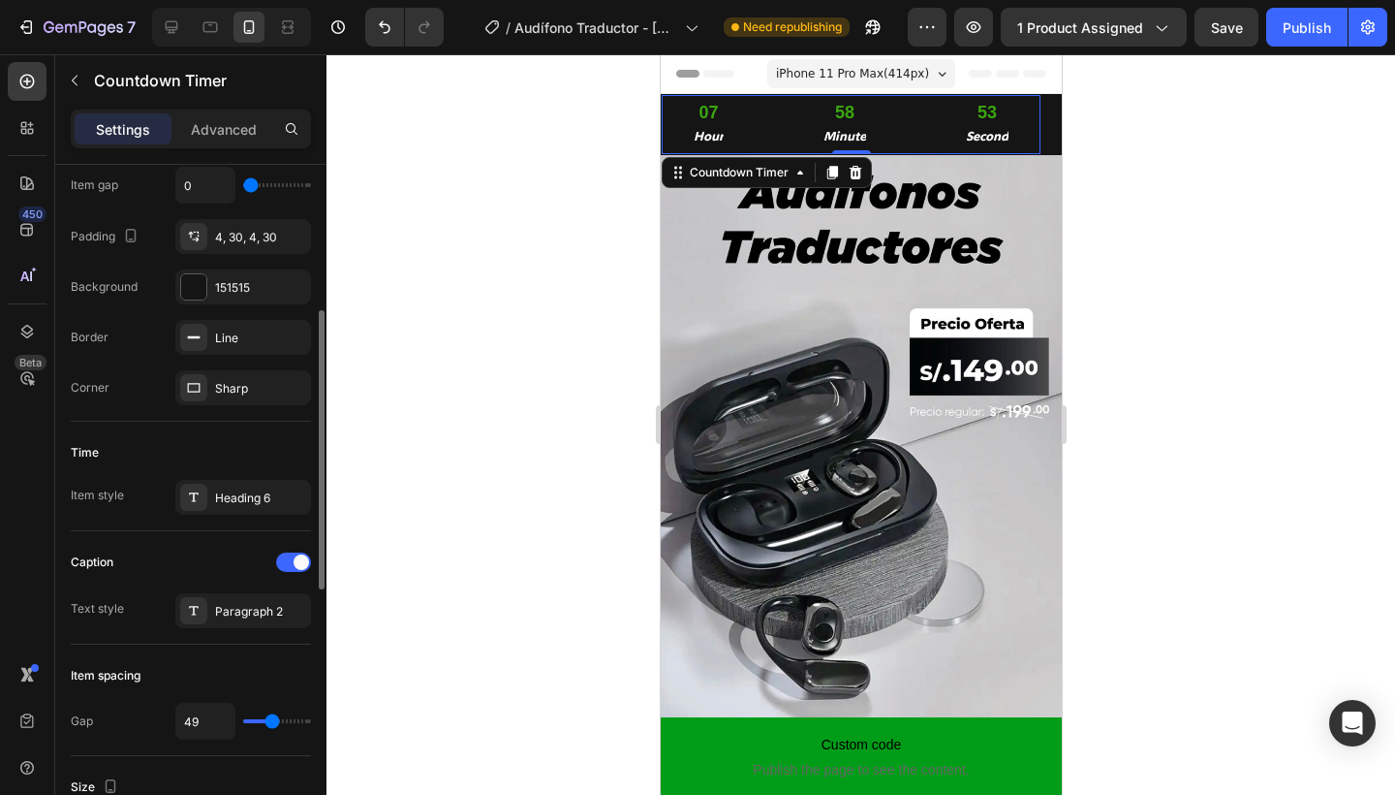
type input "56"
type input "60"
type input "64"
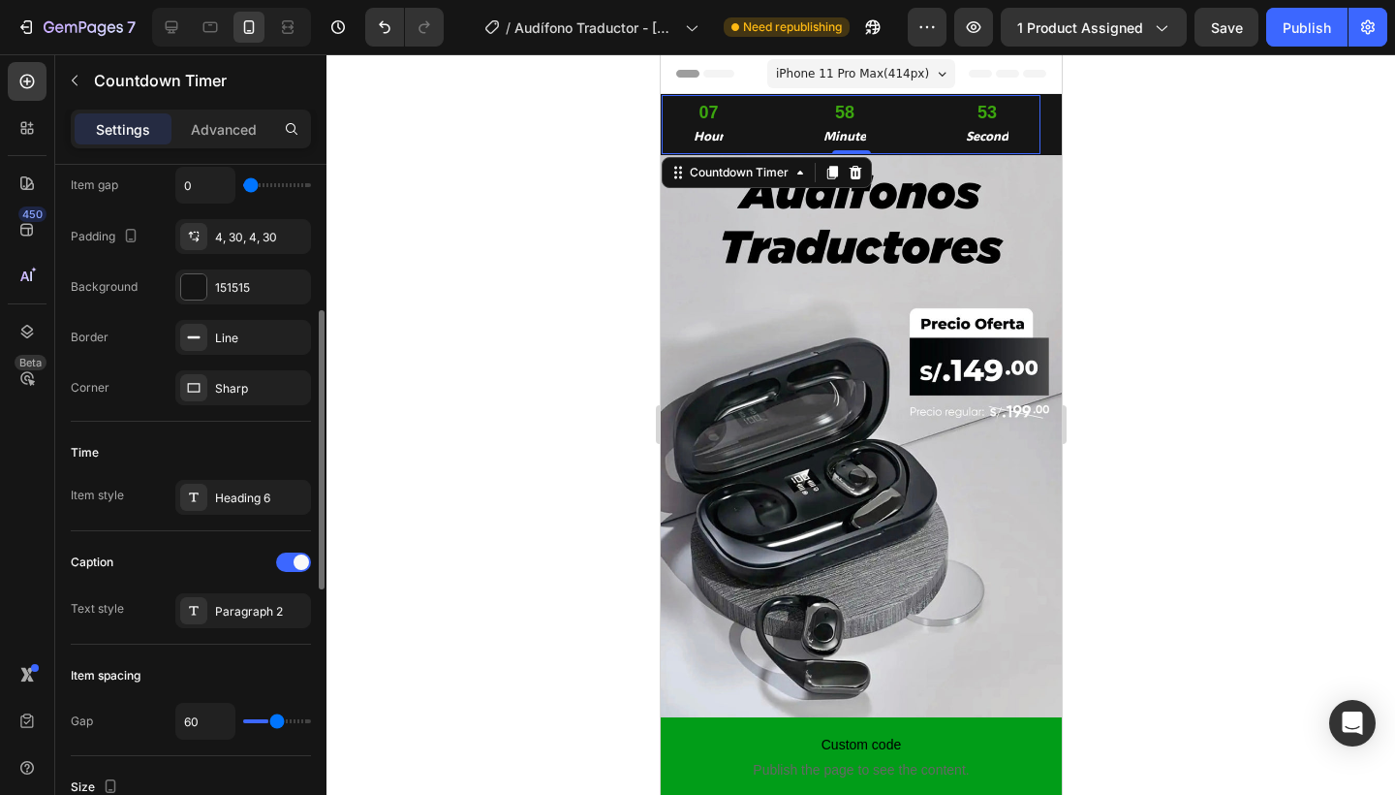
type input "64"
type input "66"
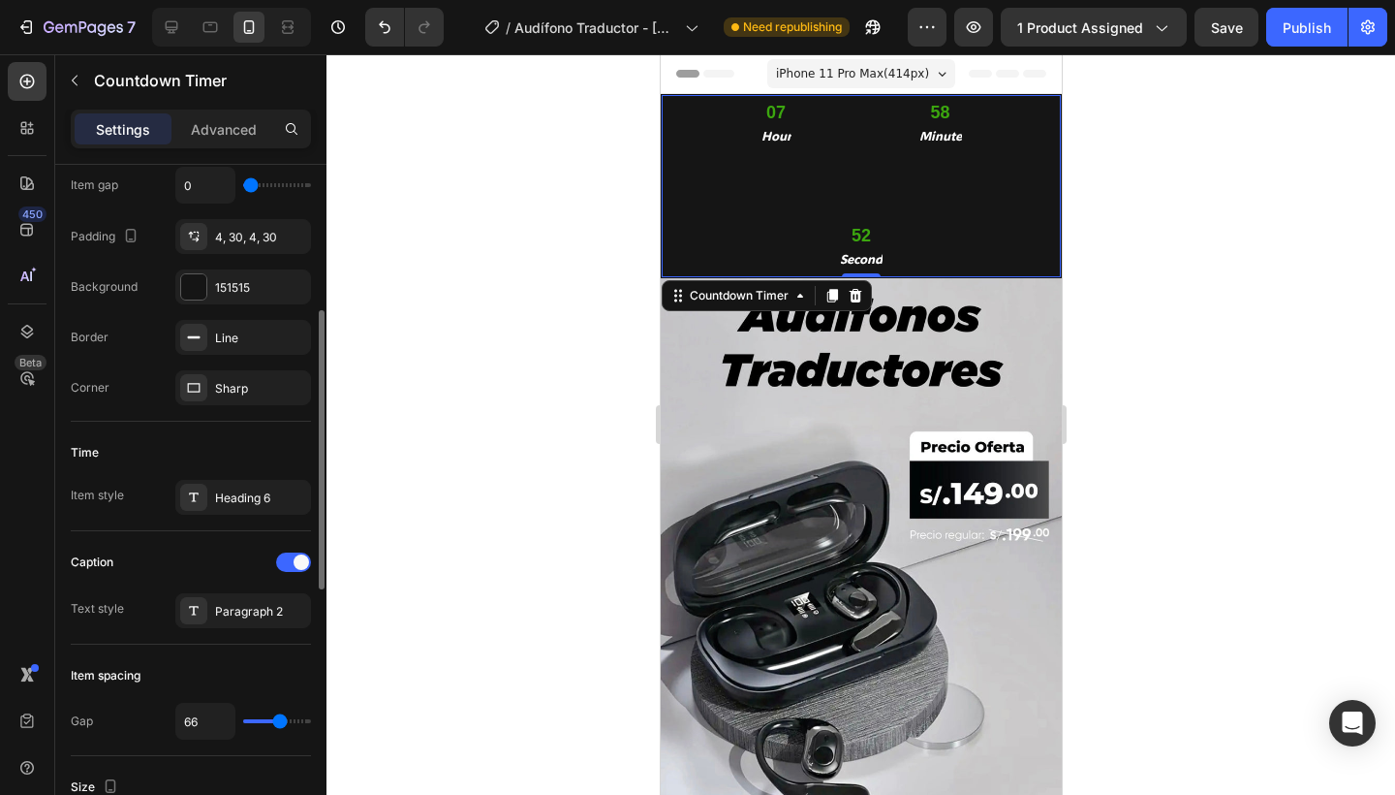
type input "68"
type input "71"
type input "73"
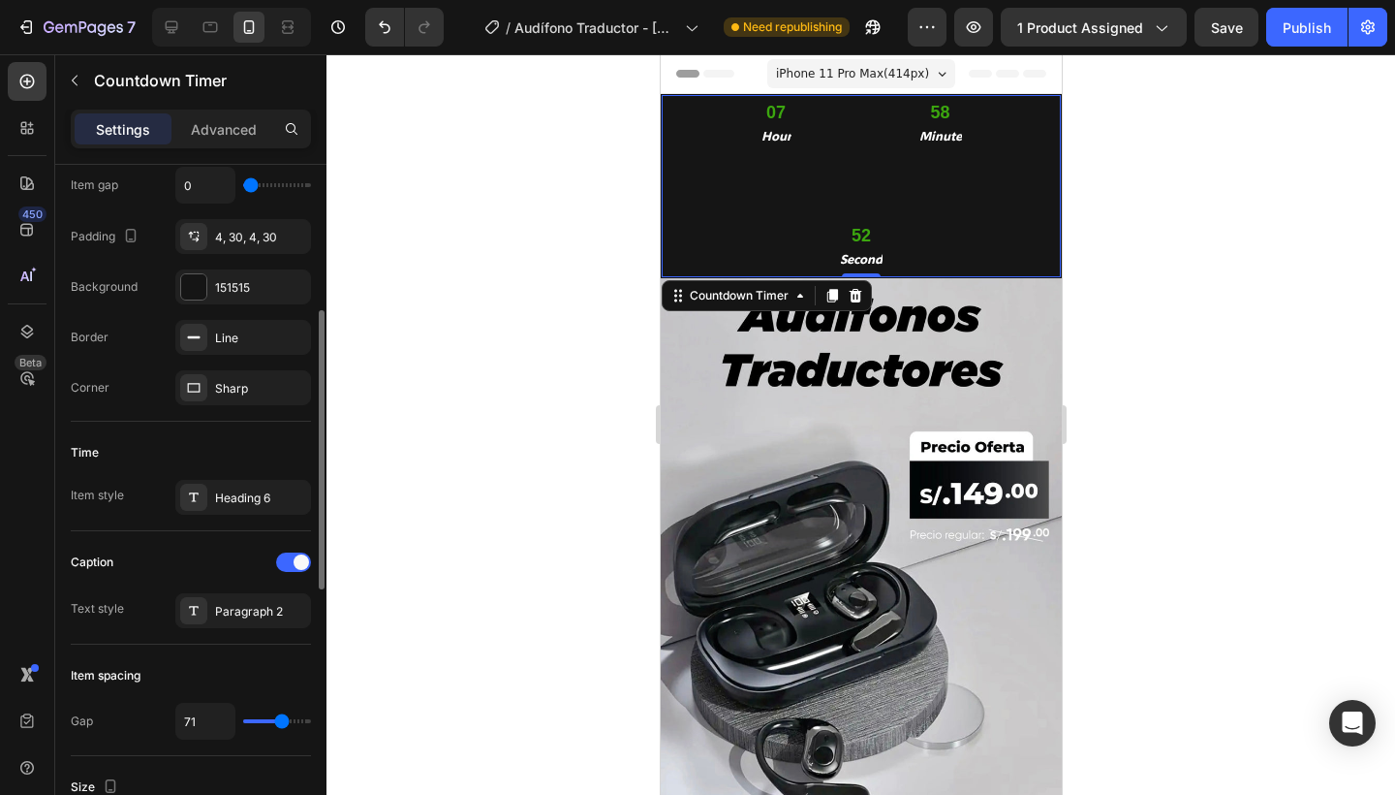
type input "73"
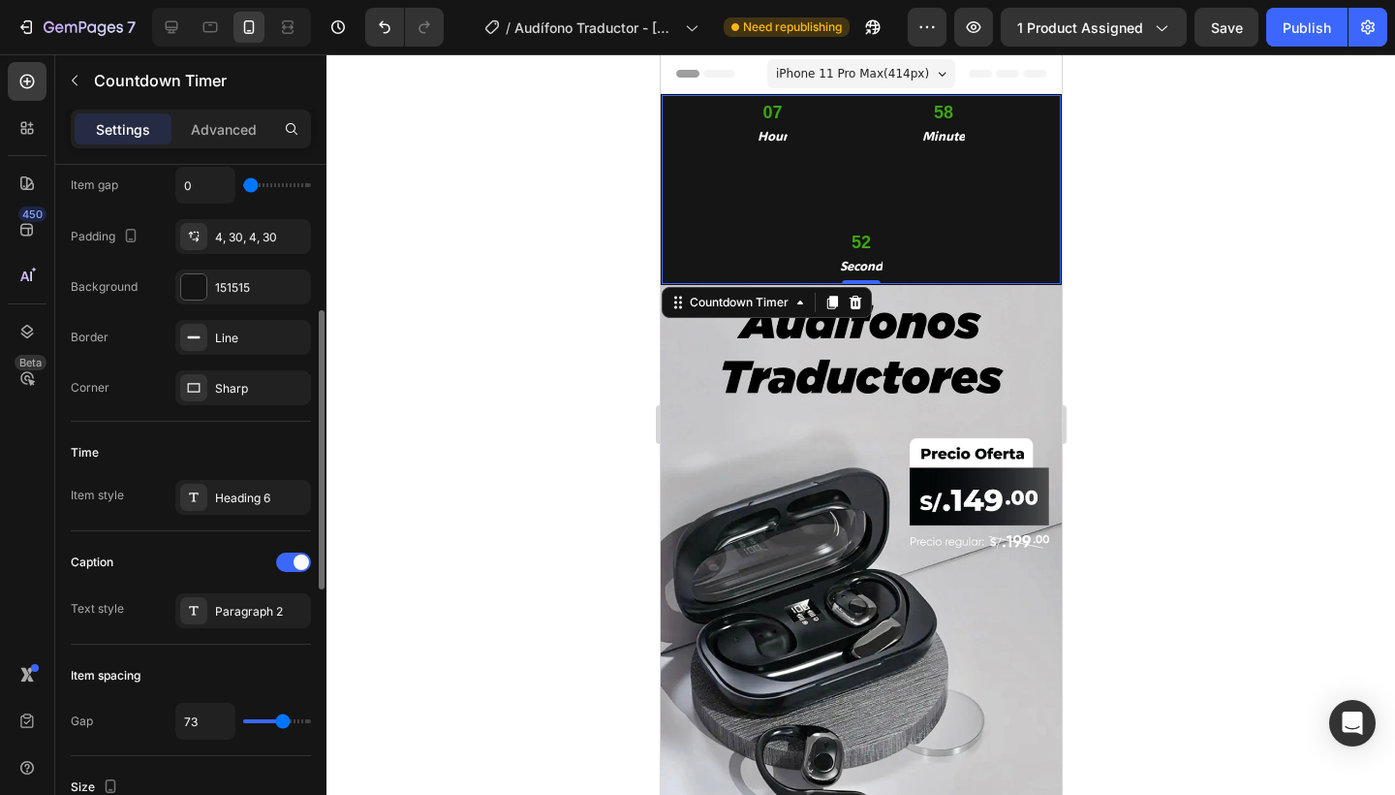
type input "71"
type input "68"
type input "62"
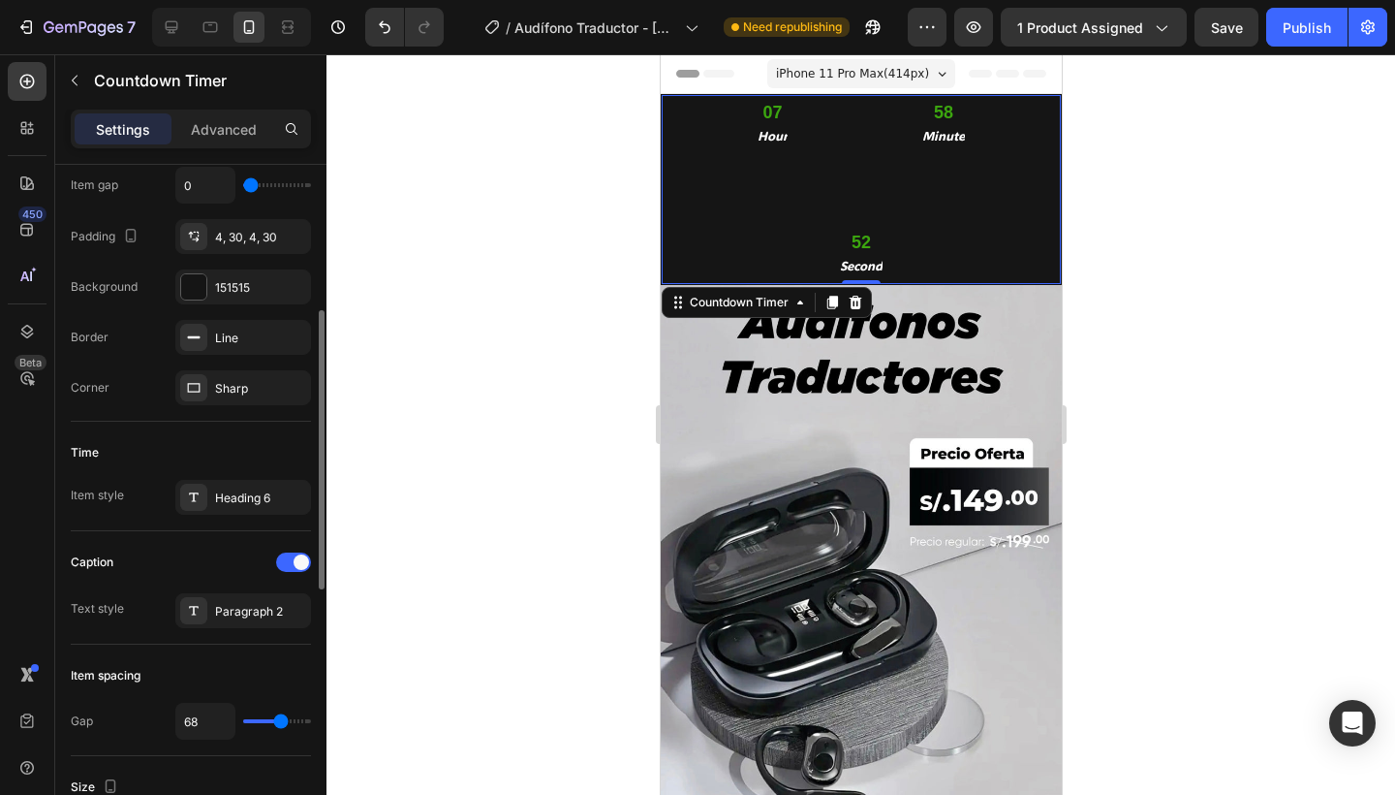
type input "62"
type input "54"
type input "45"
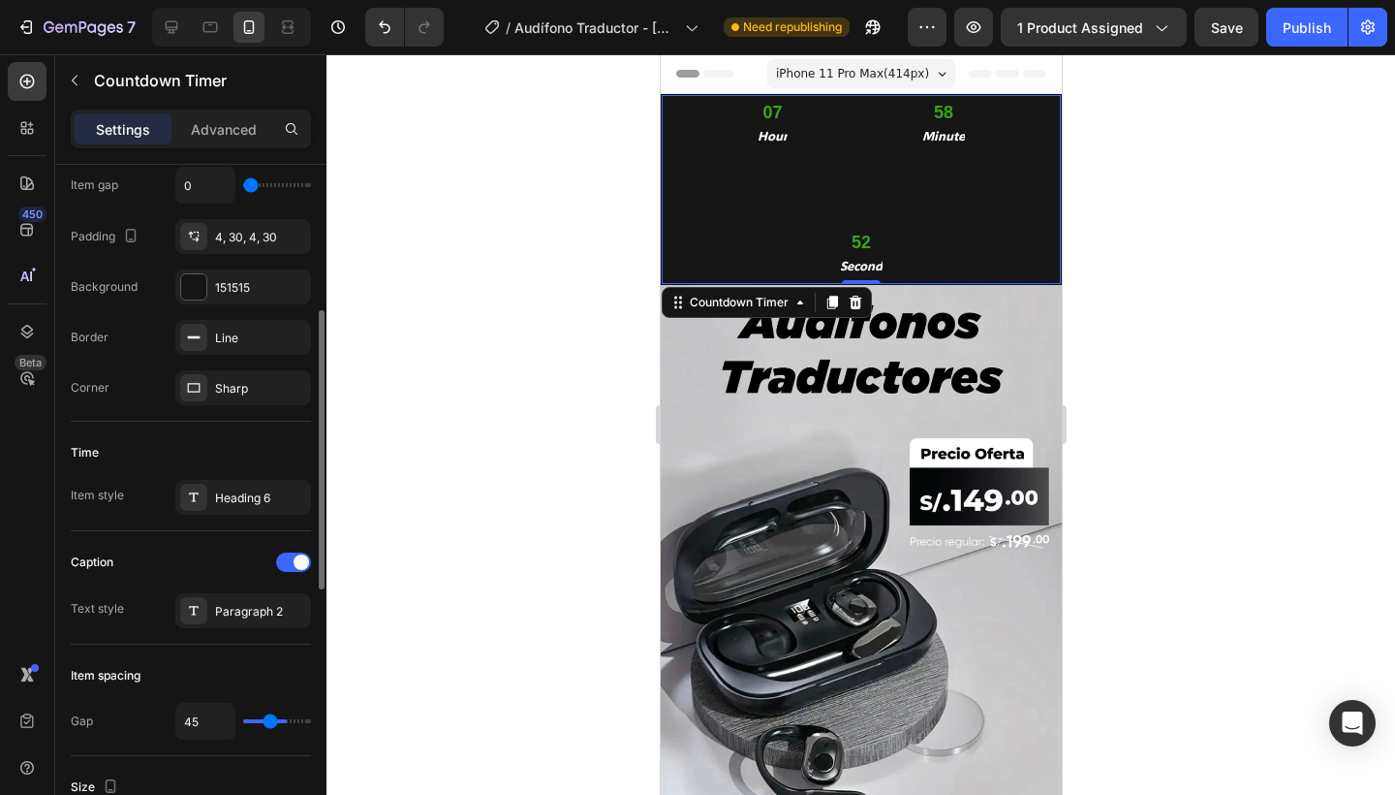
type input "37"
type input "31"
type input "28"
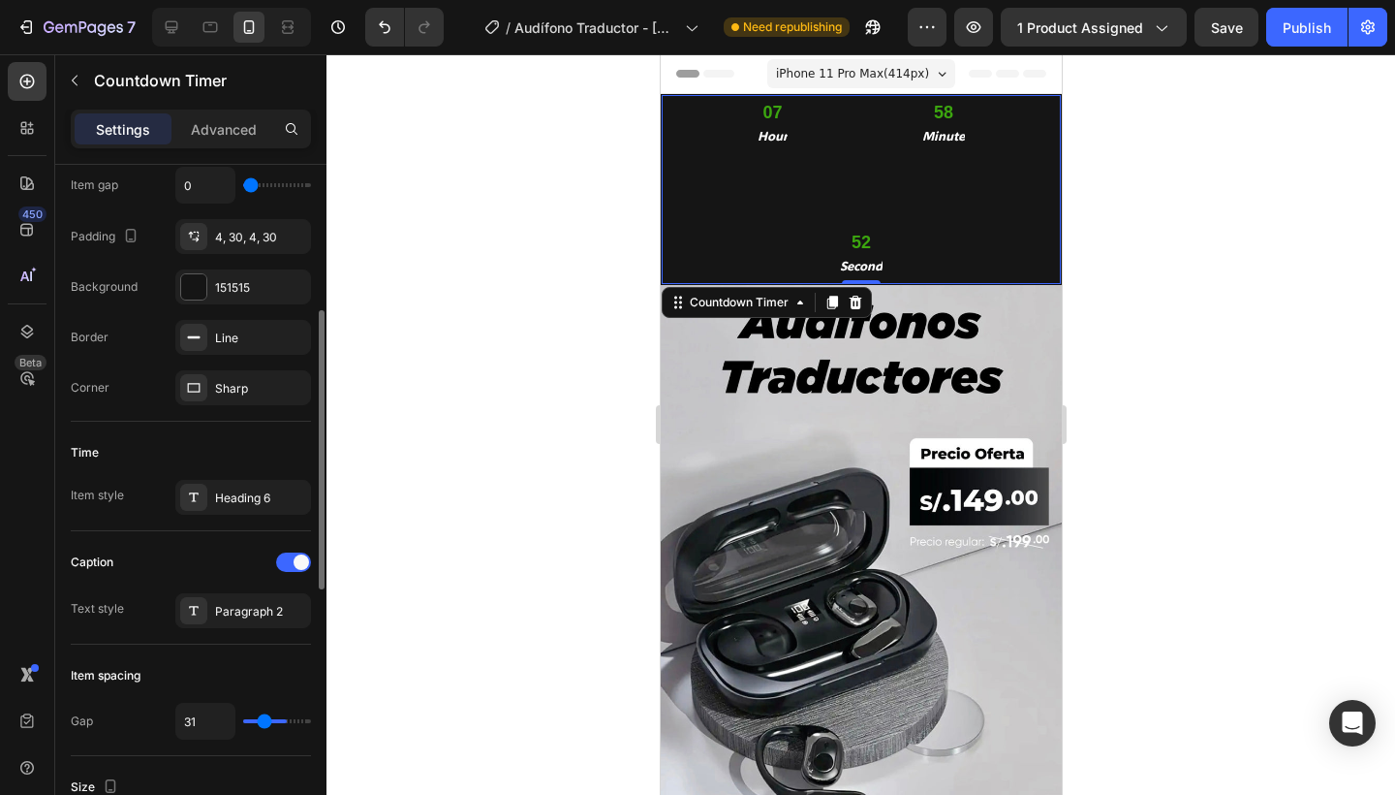
type input "28"
type input "26"
type input "24"
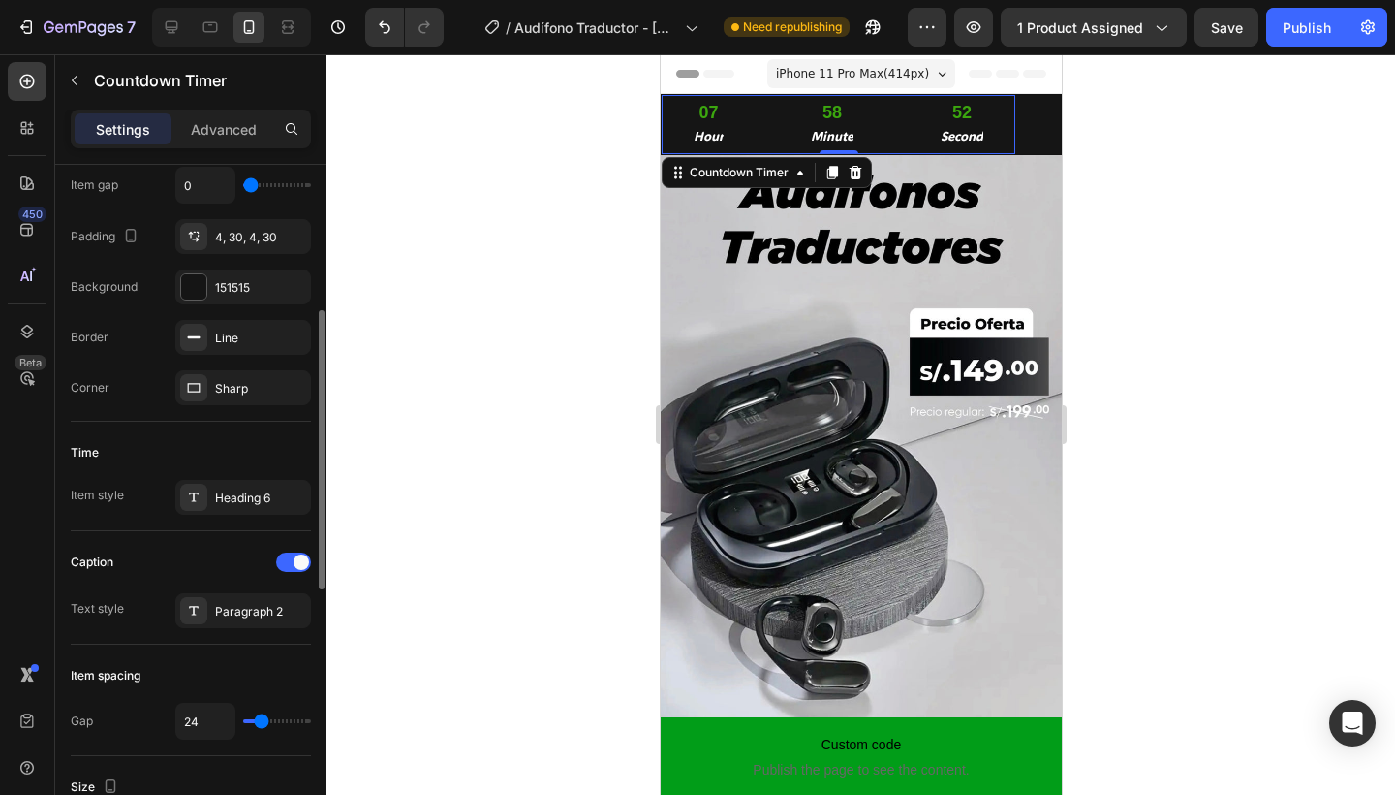
type input "22"
type input "20"
type input "16"
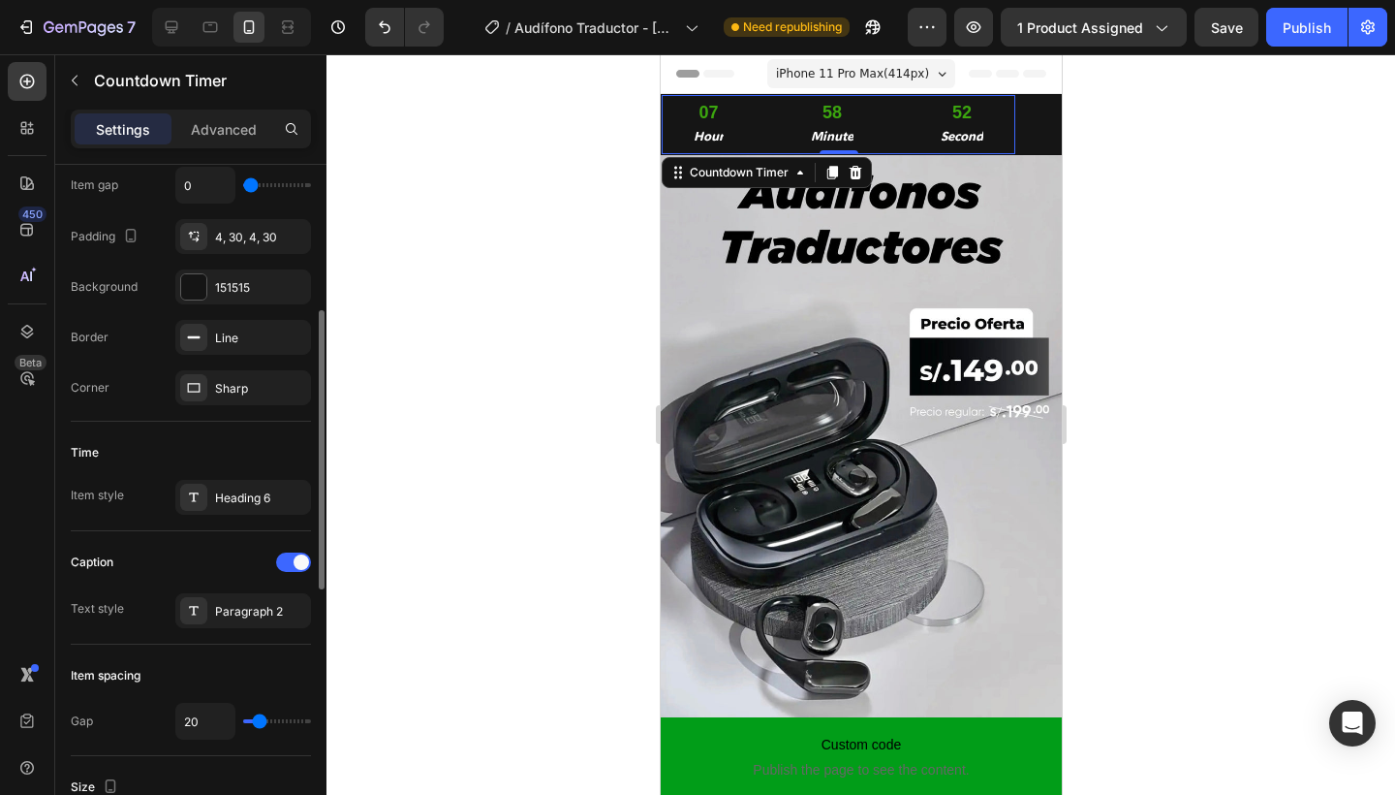
type input "16"
type input "12"
type input "7"
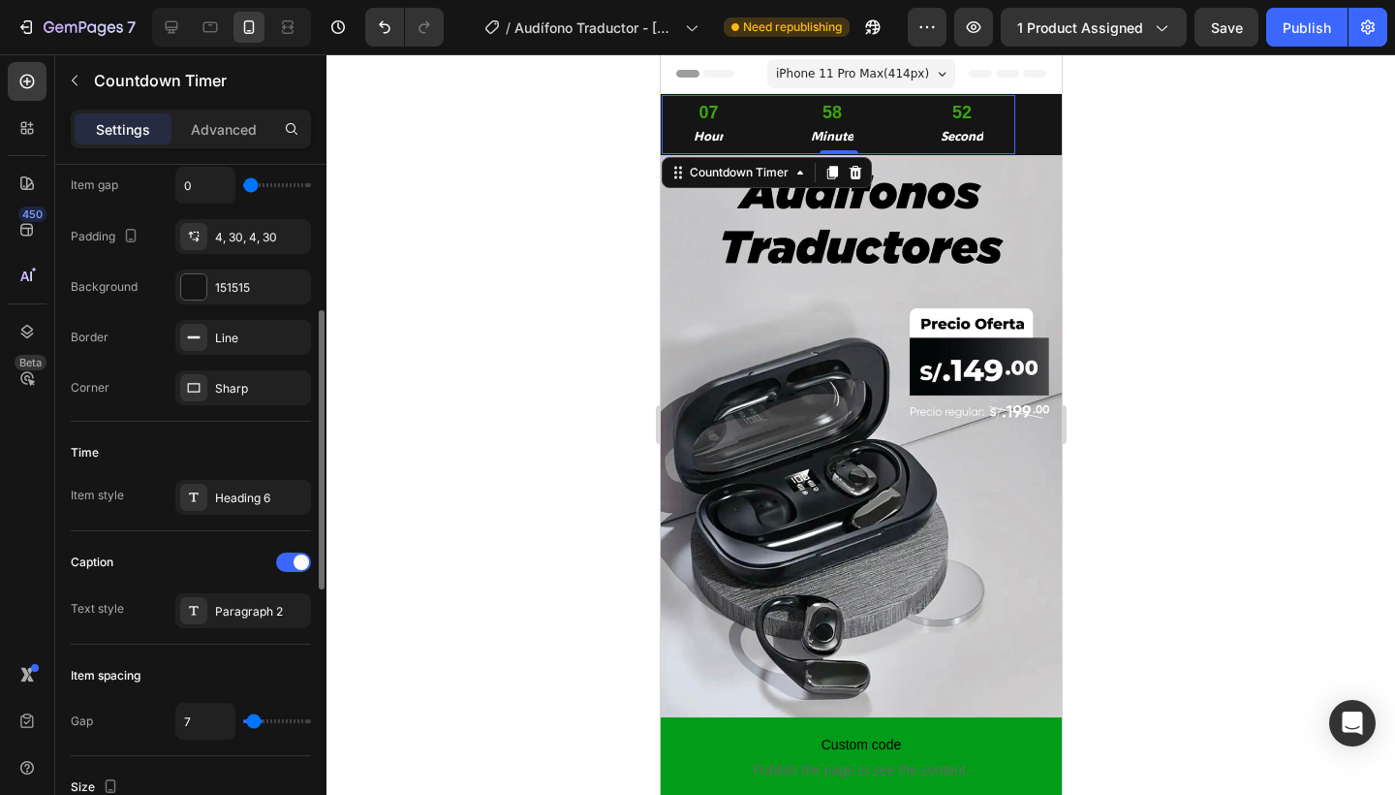
type input "3"
type input "1"
type input "0"
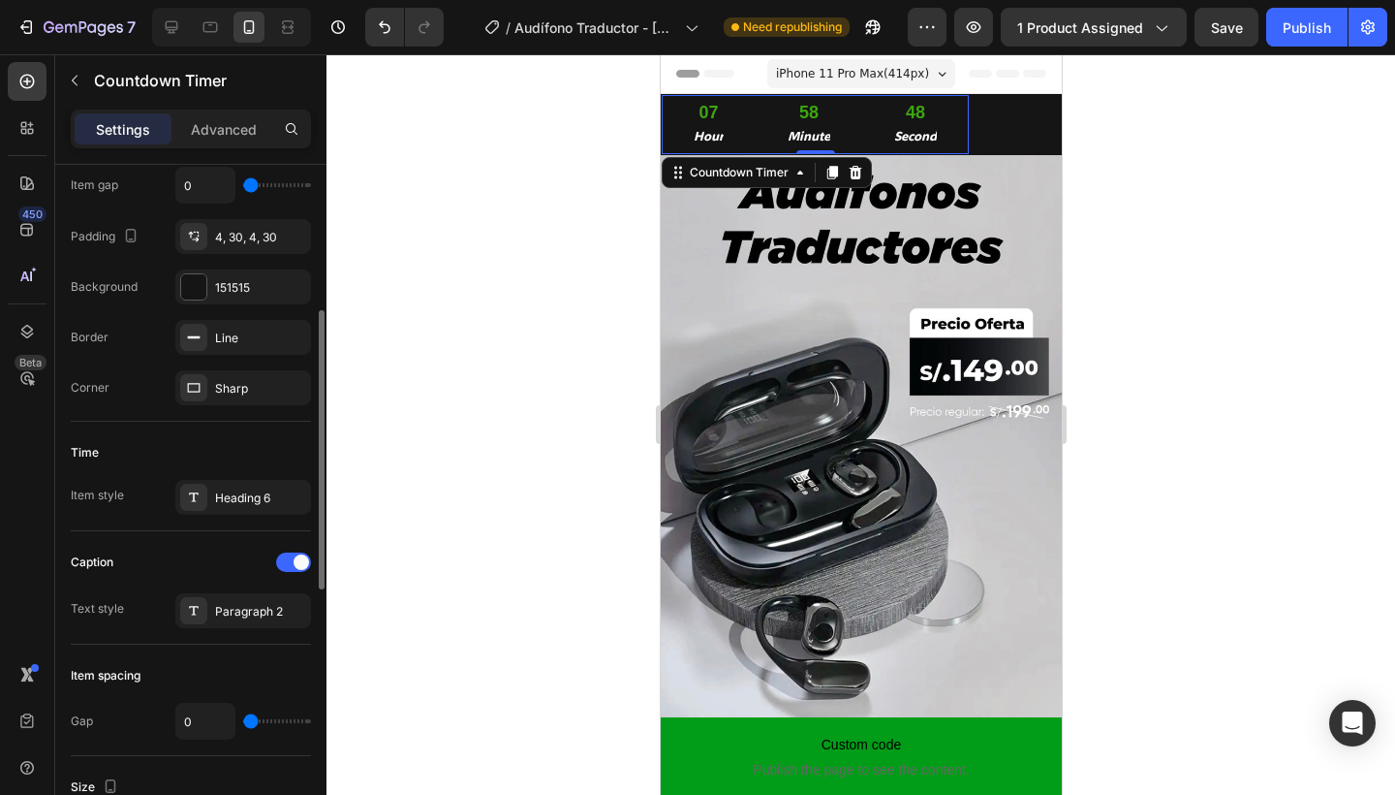
drag, startPoint x: 257, startPoint y: 719, endPoint x: 228, endPoint y: 723, distance: 29.3
type input "0"
click at [228, 723] on div "0" at bounding box center [243, 721] width 136 height 37
click at [244, 247] on div "4, 30, 4, 30" at bounding box center [243, 236] width 136 height 35
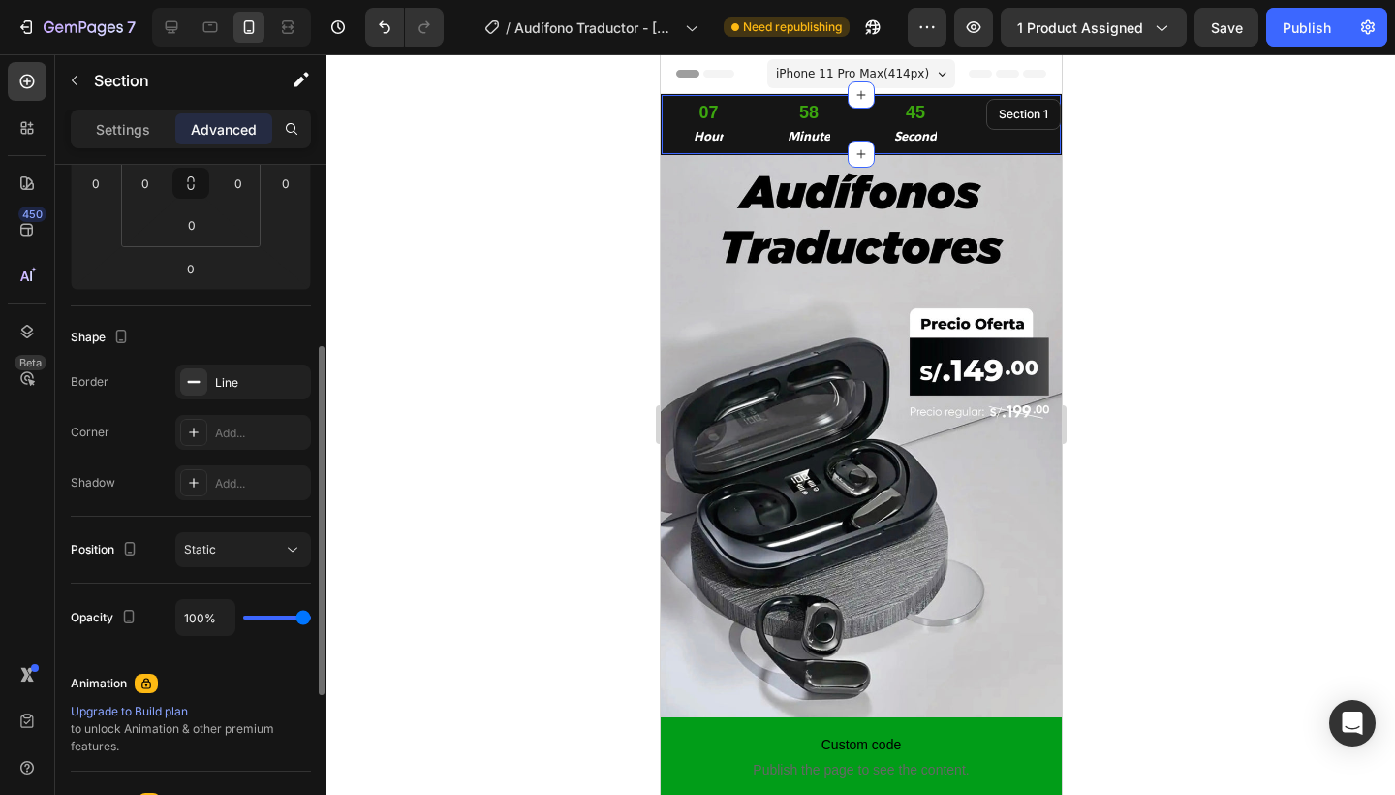
click at [1035, 96] on div "07 Hour 58 Minute 45 Second Countdown Timer 0 Section 1" at bounding box center [860, 124] width 401 height 61
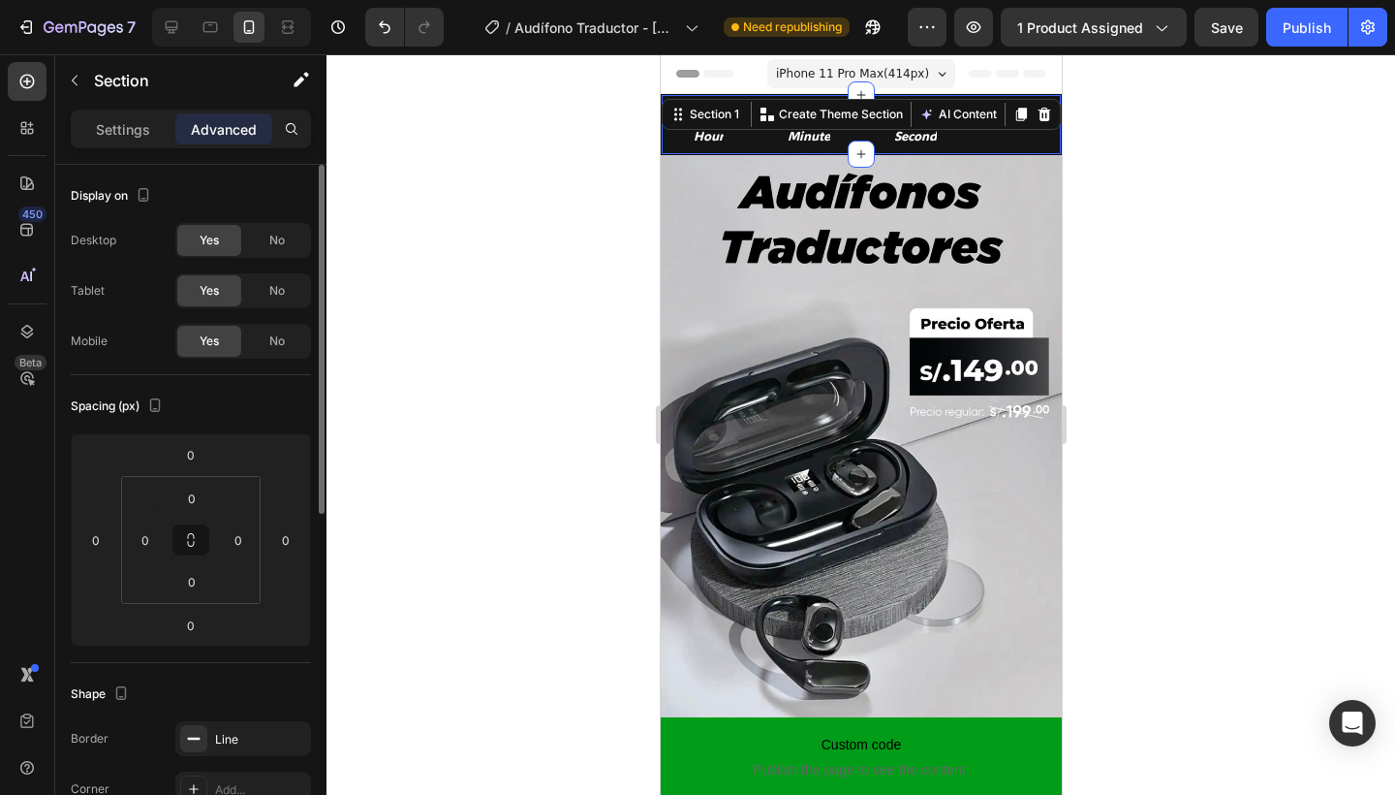
click at [1180, 153] on div at bounding box center [861, 424] width 1069 height 740
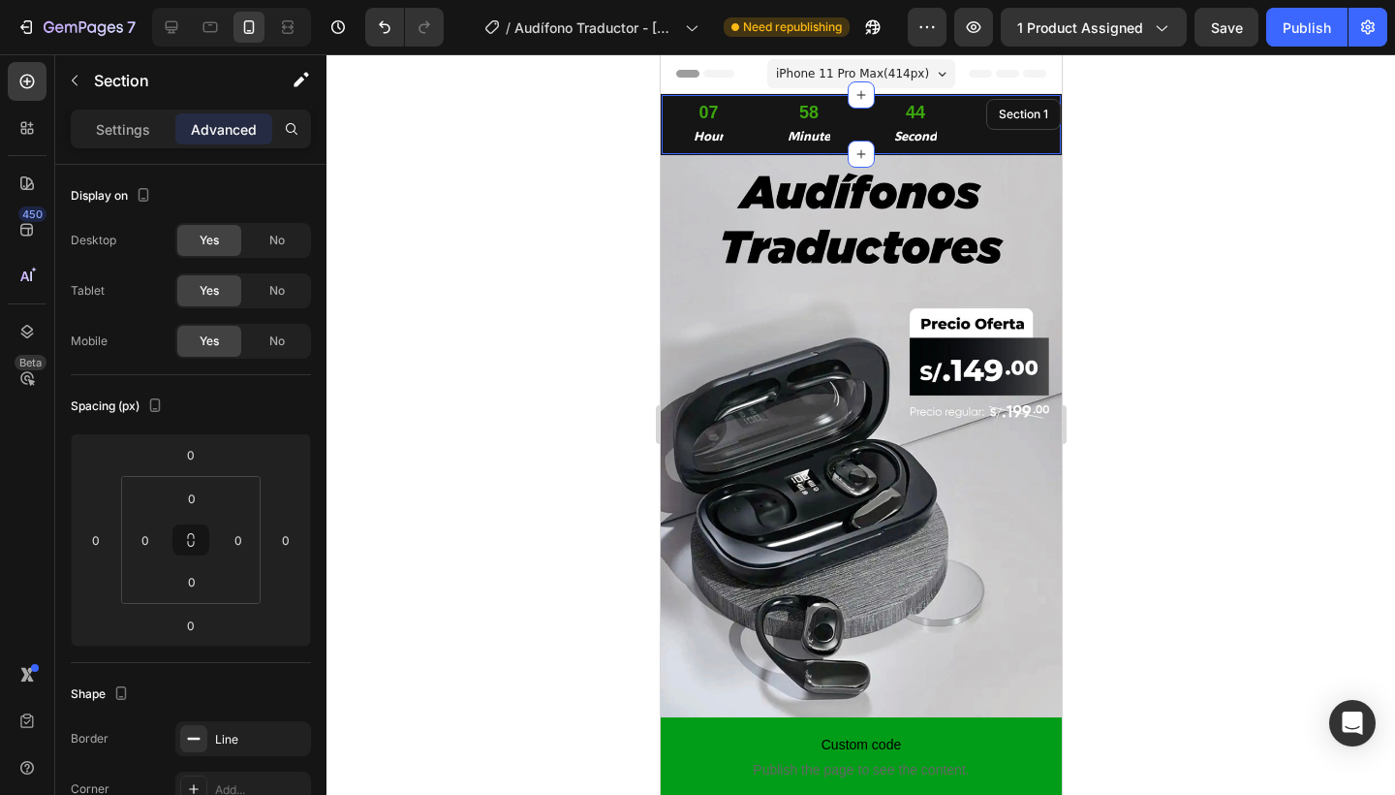
click at [1040, 135] on div "07 Hour 58 Minute 44 Second Countdown Timer Section 1" at bounding box center [860, 124] width 401 height 61
click at [505, 259] on div at bounding box center [861, 424] width 1069 height 740
click at [1036, 126] on div "07 Hour 58 Minute 41 Second Countdown Timer Section 1" at bounding box center [860, 124] width 401 height 61
click at [1048, 119] on icon at bounding box center [1044, 115] width 13 height 14
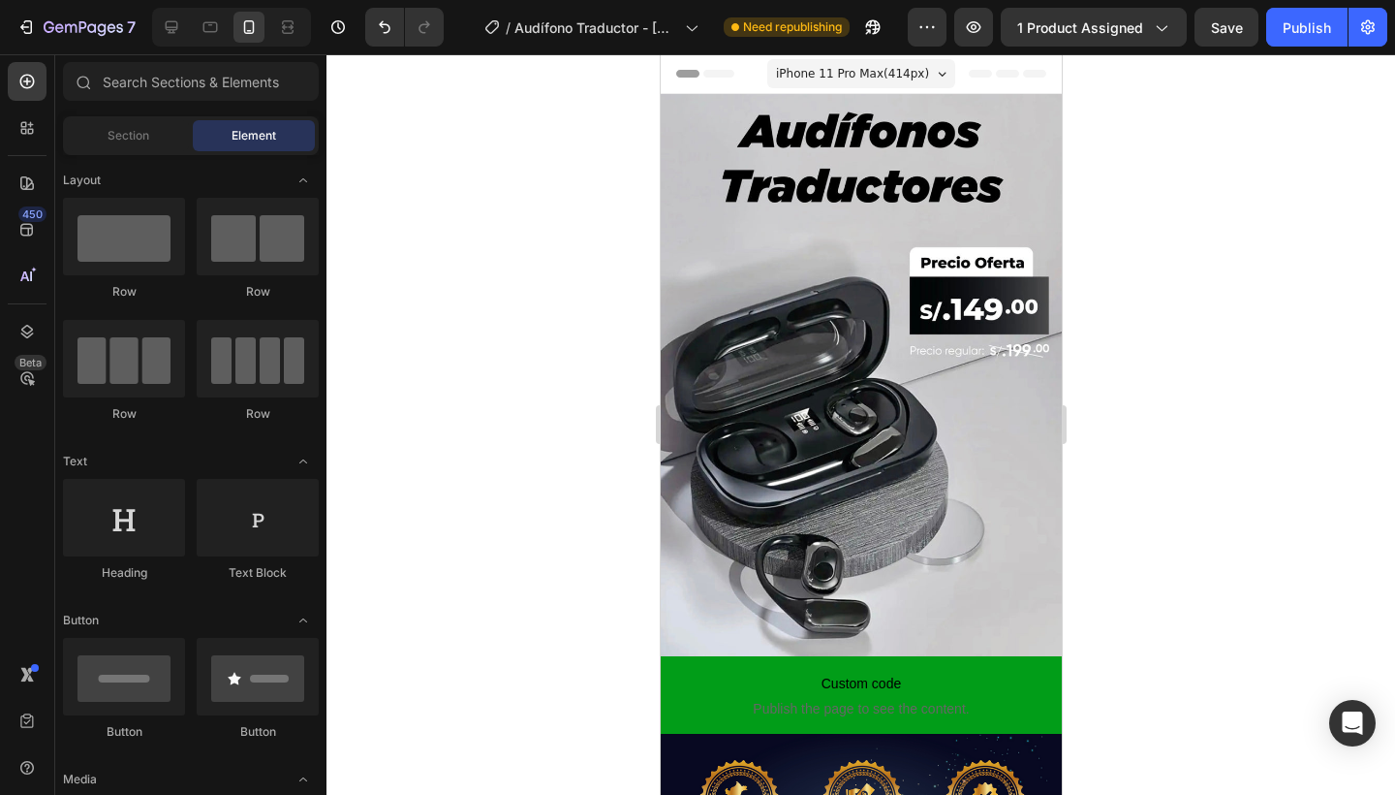
click at [1116, 131] on div at bounding box center [861, 424] width 1069 height 740
drag, startPoint x: 135, startPoint y: 239, endPoint x: 52, endPoint y: 226, distance: 83.5
click at [52, 226] on div "450 Beta Sections(18) Elements(84) Section Element Hero Section Product Detail …" at bounding box center [163, 424] width 327 height 740
click at [162, 72] on input "text" at bounding box center [191, 81] width 256 height 39
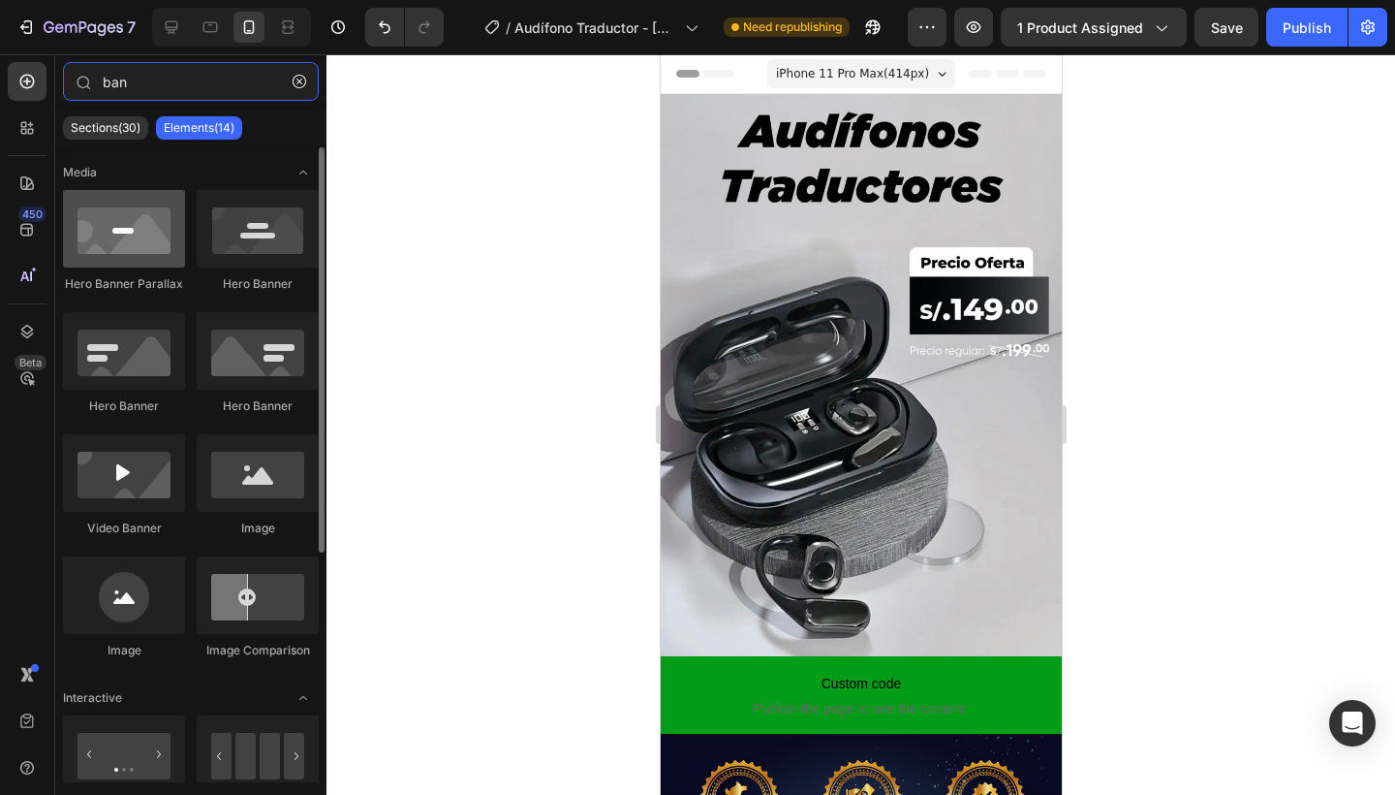
type input "ban"
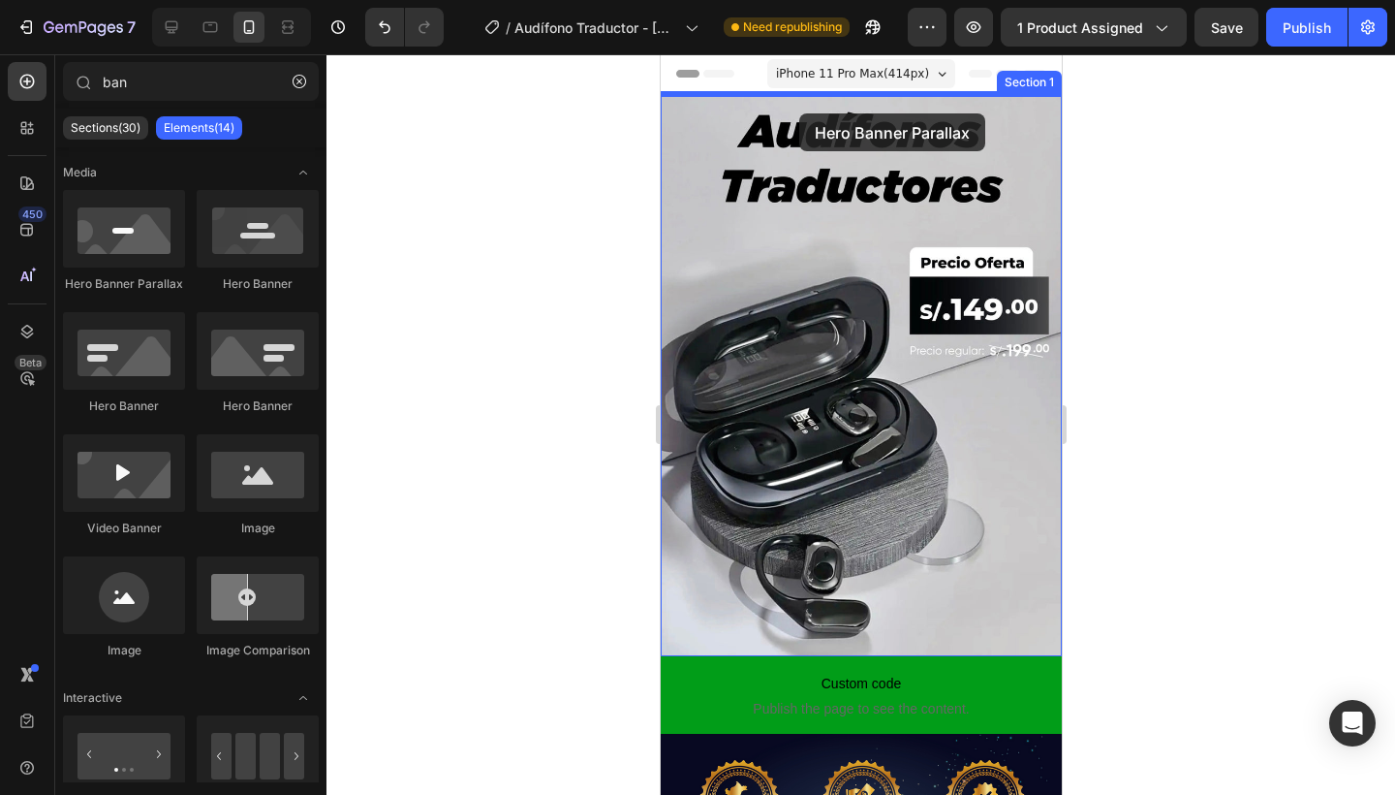
drag, startPoint x: 807, startPoint y: 295, endPoint x: 798, endPoint y: 113, distance: 181.4
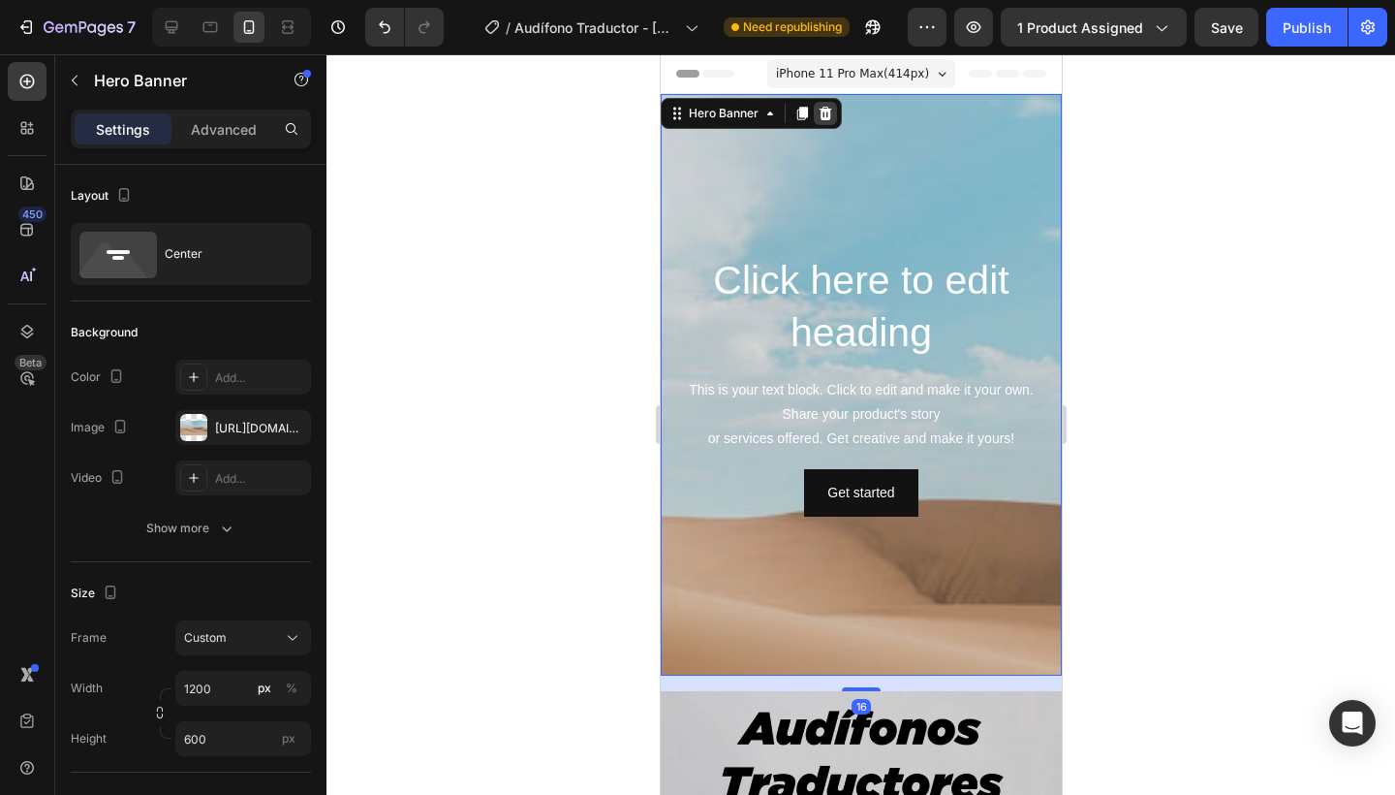
click at [828, 111] on icon at bounding box center [825, 114] width 13 height 14
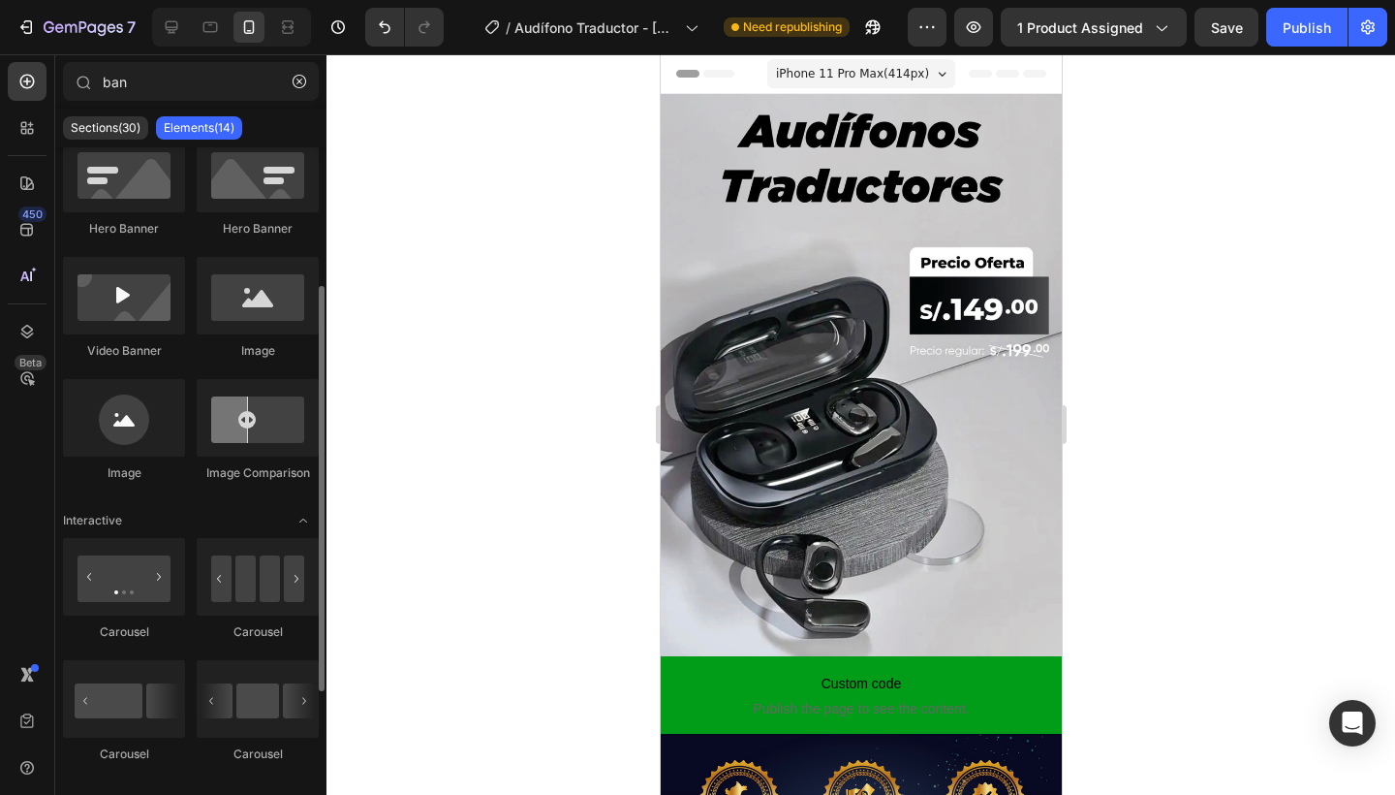
scroll to position [195, 0]
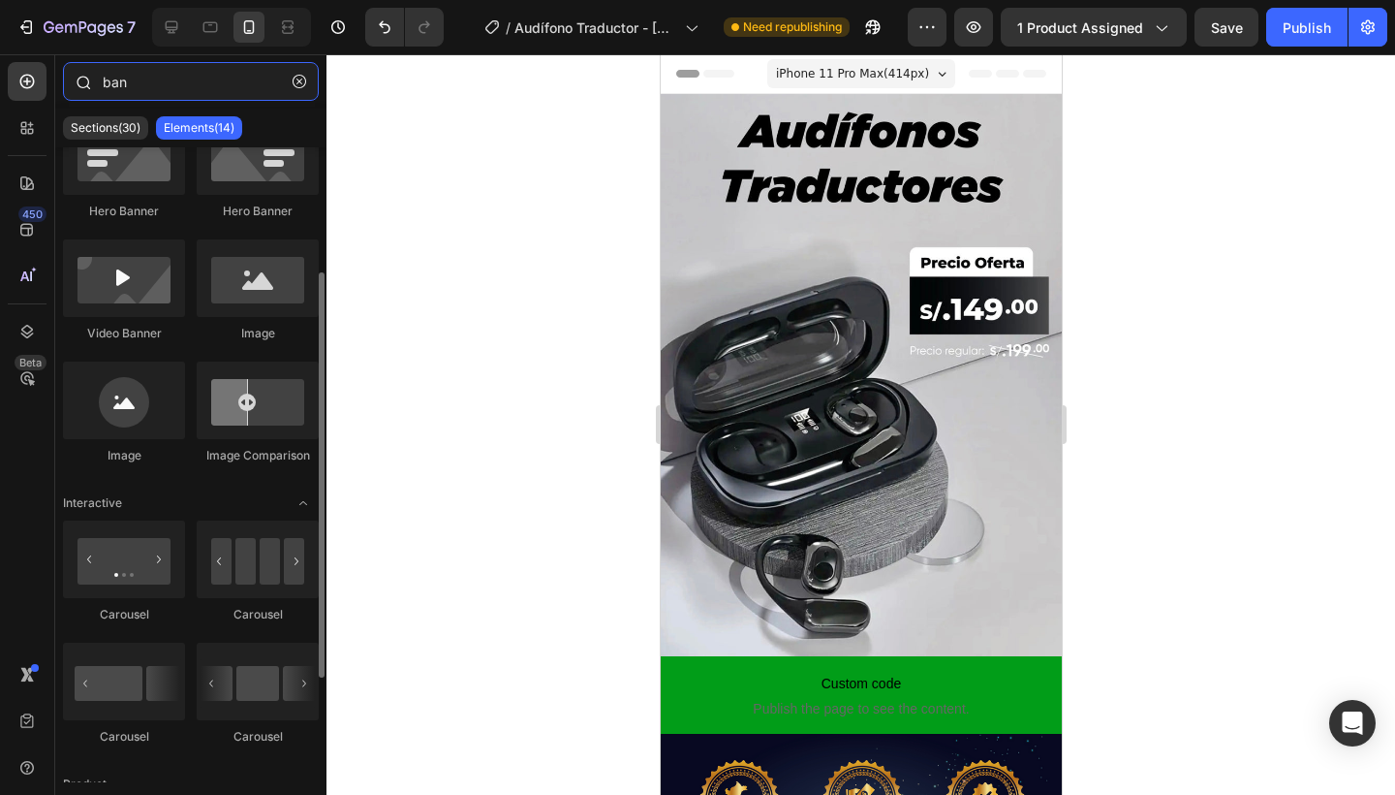
click at [172, 67] on input "ban" at bounding box center [191, 81] width 256 height 39
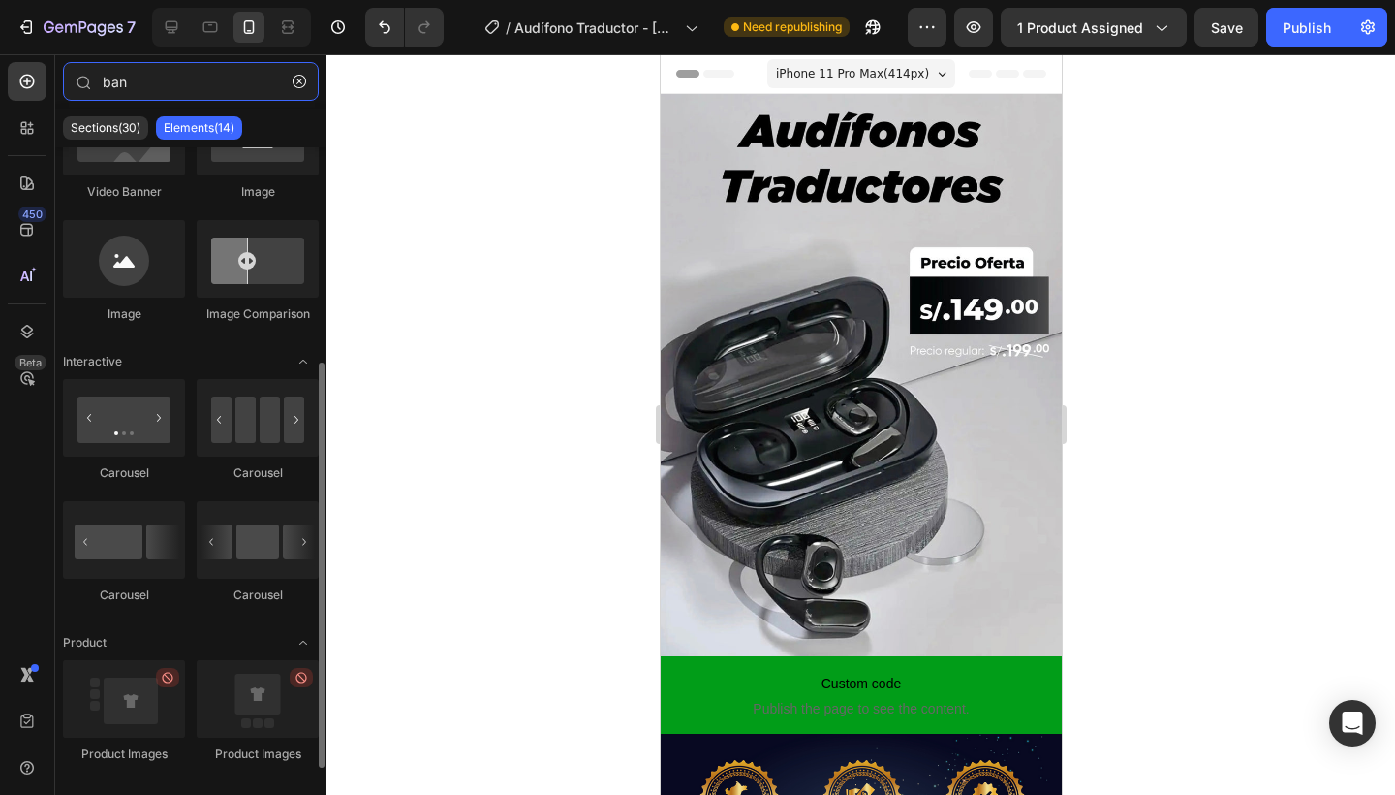
scroll to position [358, 0]
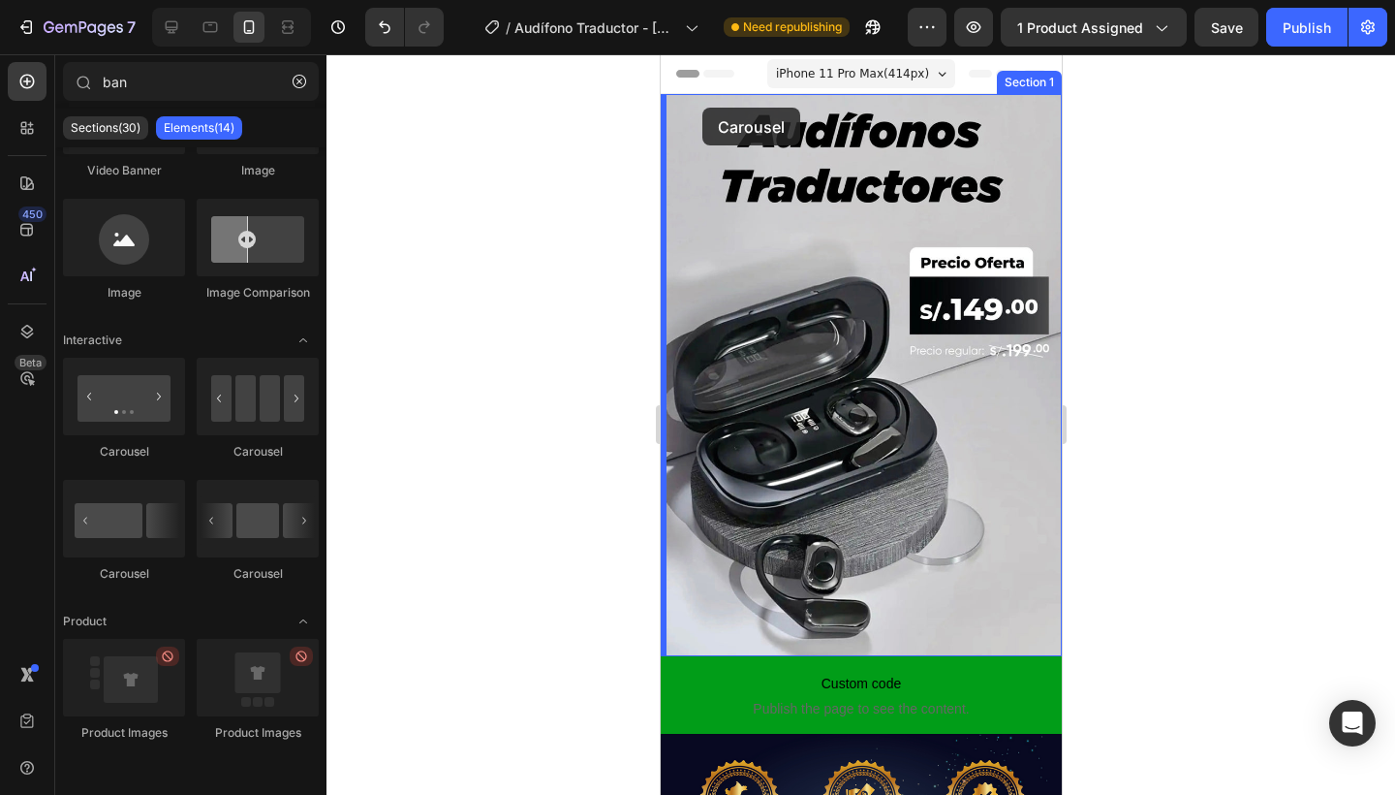
drag, startPoint x: 776, startPoint y: 558, endPoint x: 702, endPoint y: 108, distance: 456.7
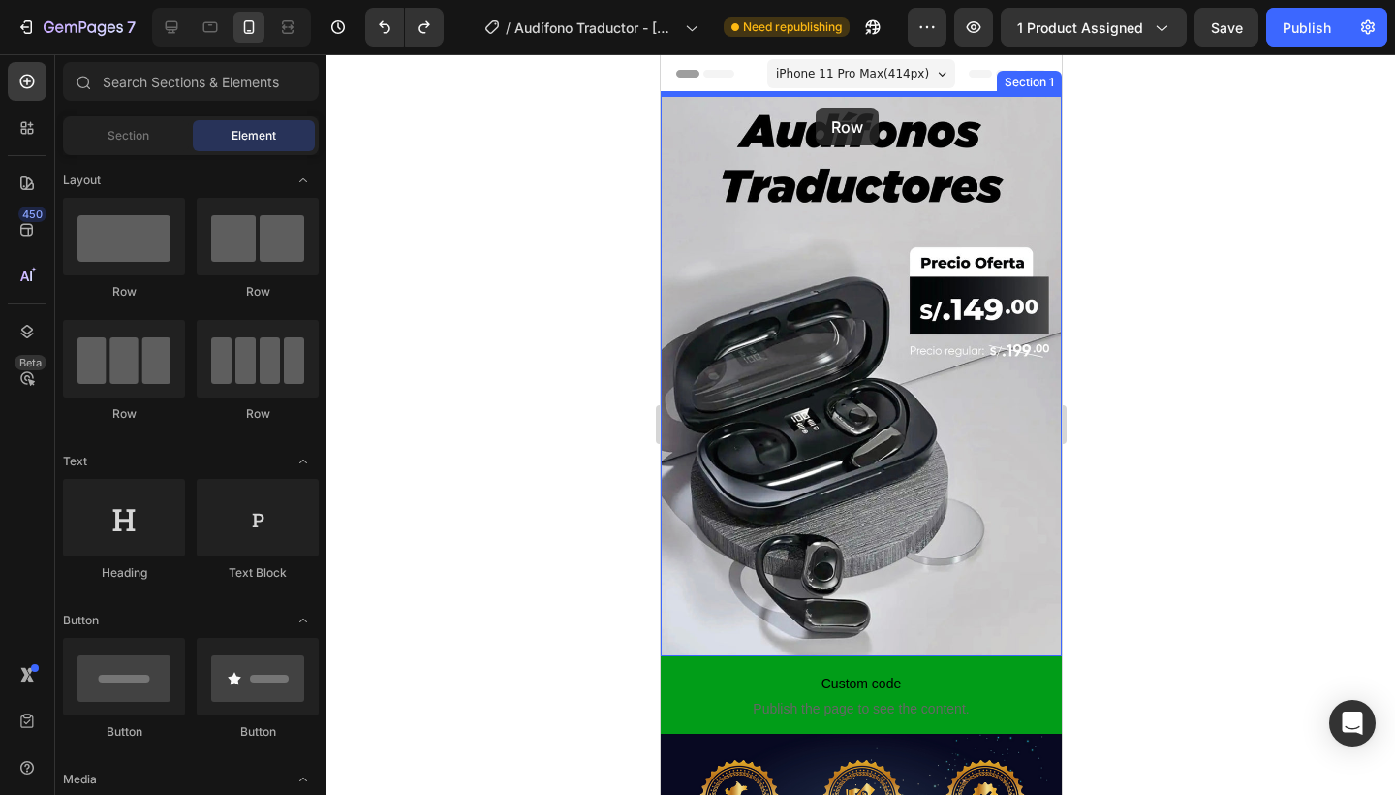
drag, startPoint x: 782, startPoint y: 300, endPoint x: 817, endPoint y: 103, distance: 200.7
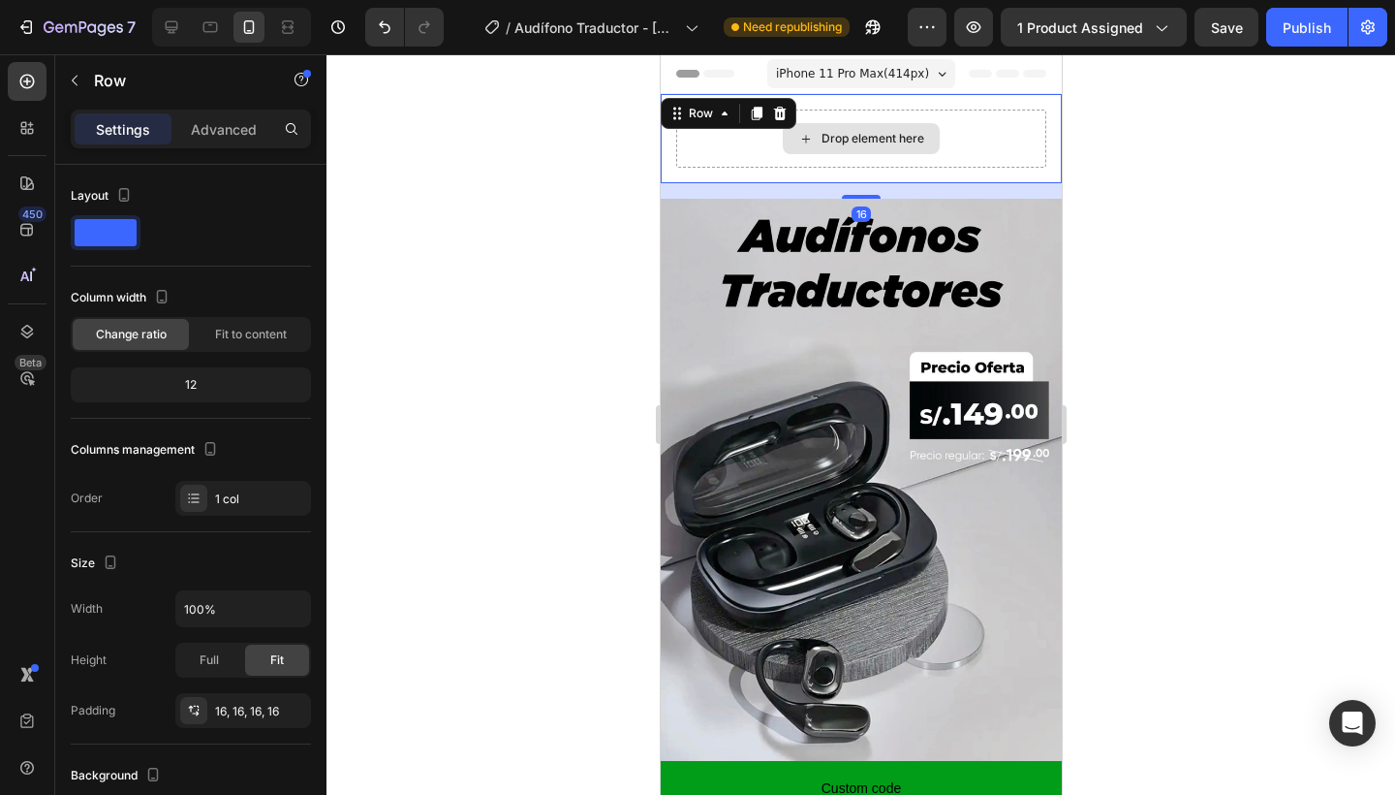
click at [809, 137] on icon at bounding box center [806, 139] width 16 height 16
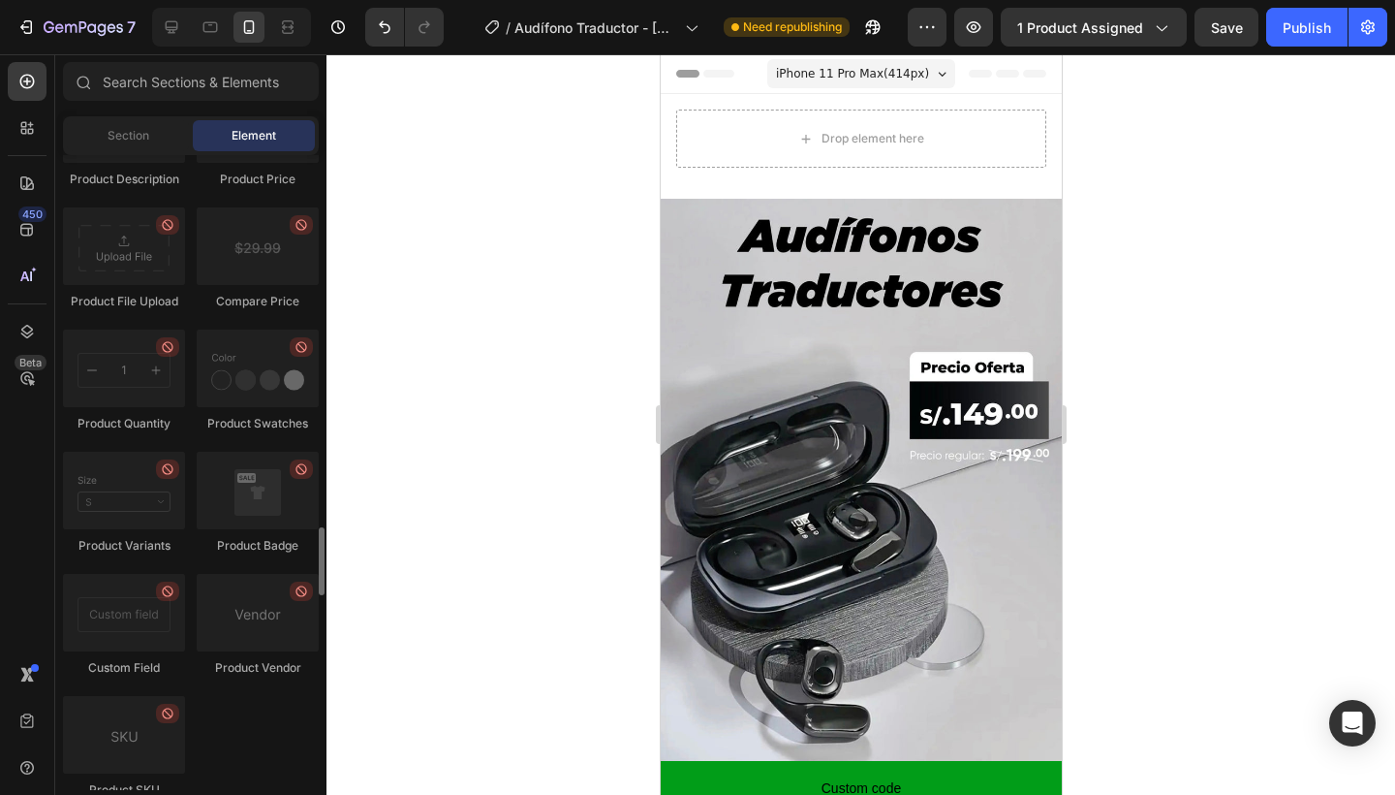
scroll to position [3331, 0]
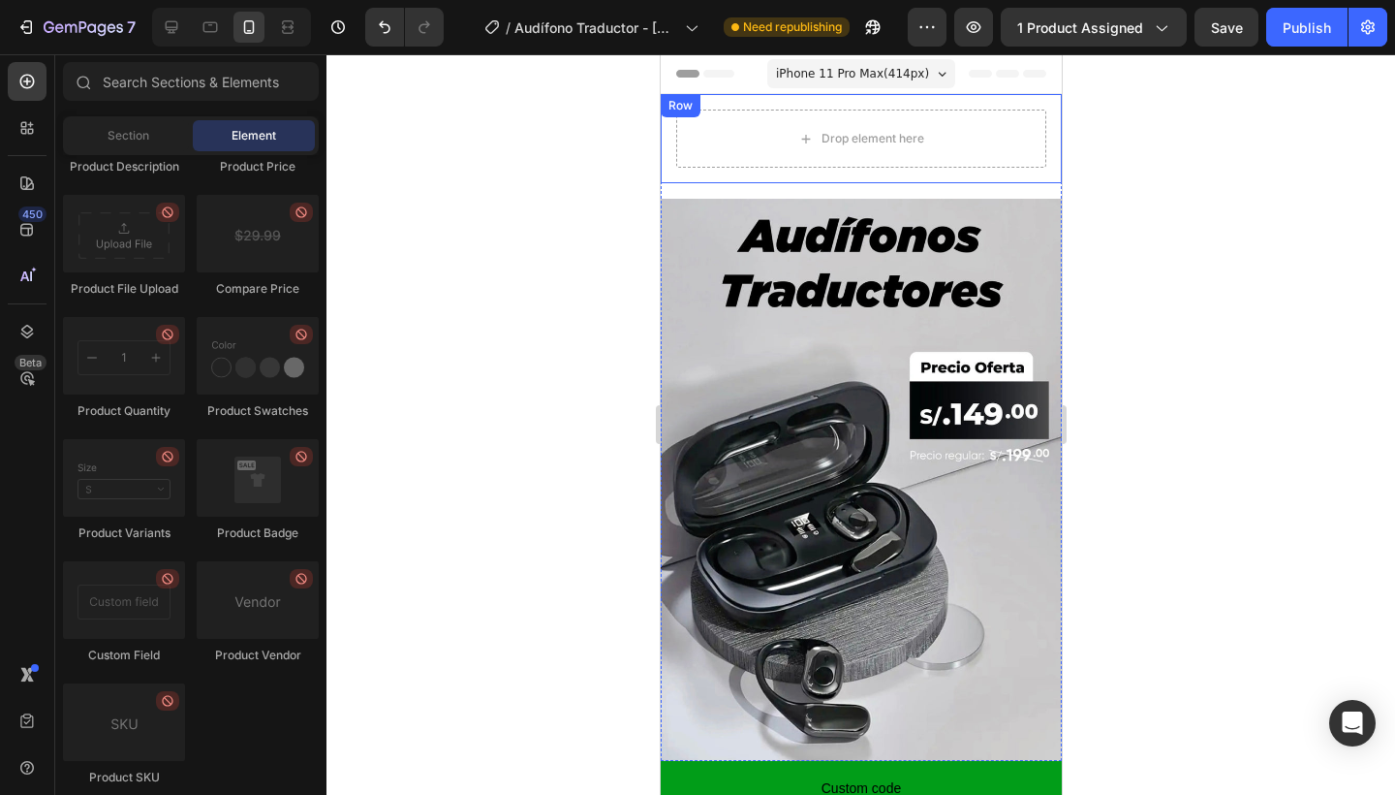
click at [673, 171] on div "Drop element here Row" at bounding box center [860, 138] width 401 height 89
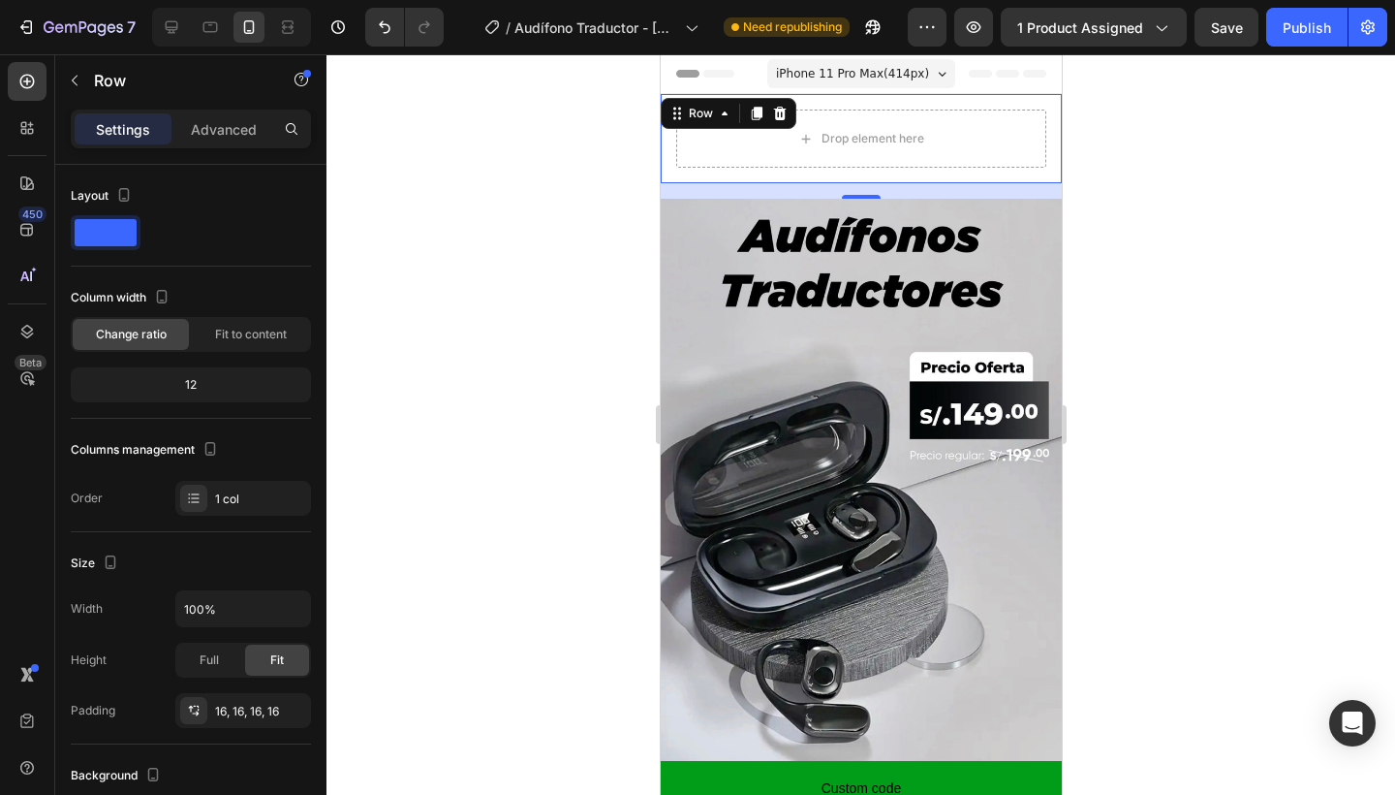
click at [793, 122] on div "Row" at bounding box center [728, 113] width 136 height 31
click at [784, 118] on icon at bounding box center [779, 114] width 16 height 16
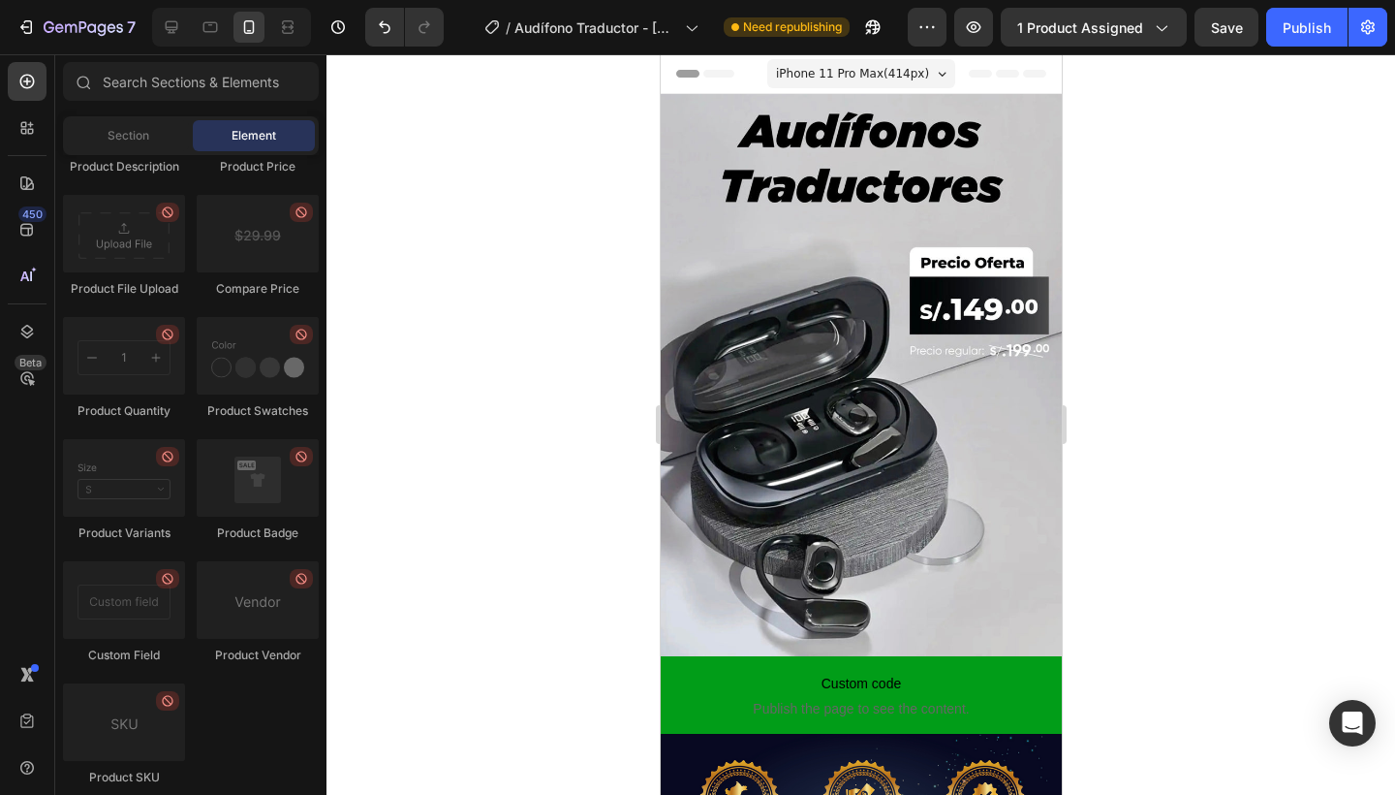
click at [1155, 227] on div at bounding box center [861, 424] width 1069 height 740
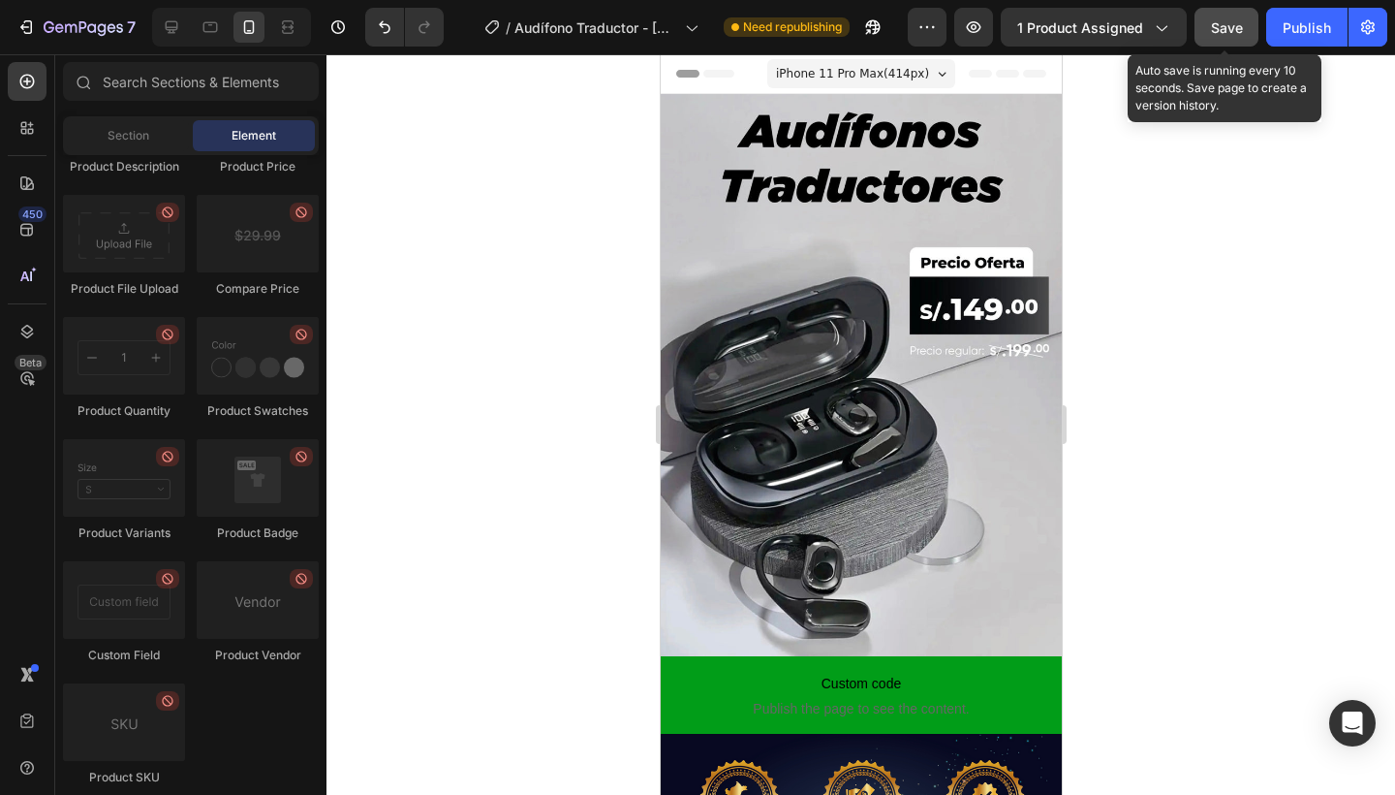
click at [1230, 40] on button "Save" at bounding box center [1227, 27] width 64 height 39
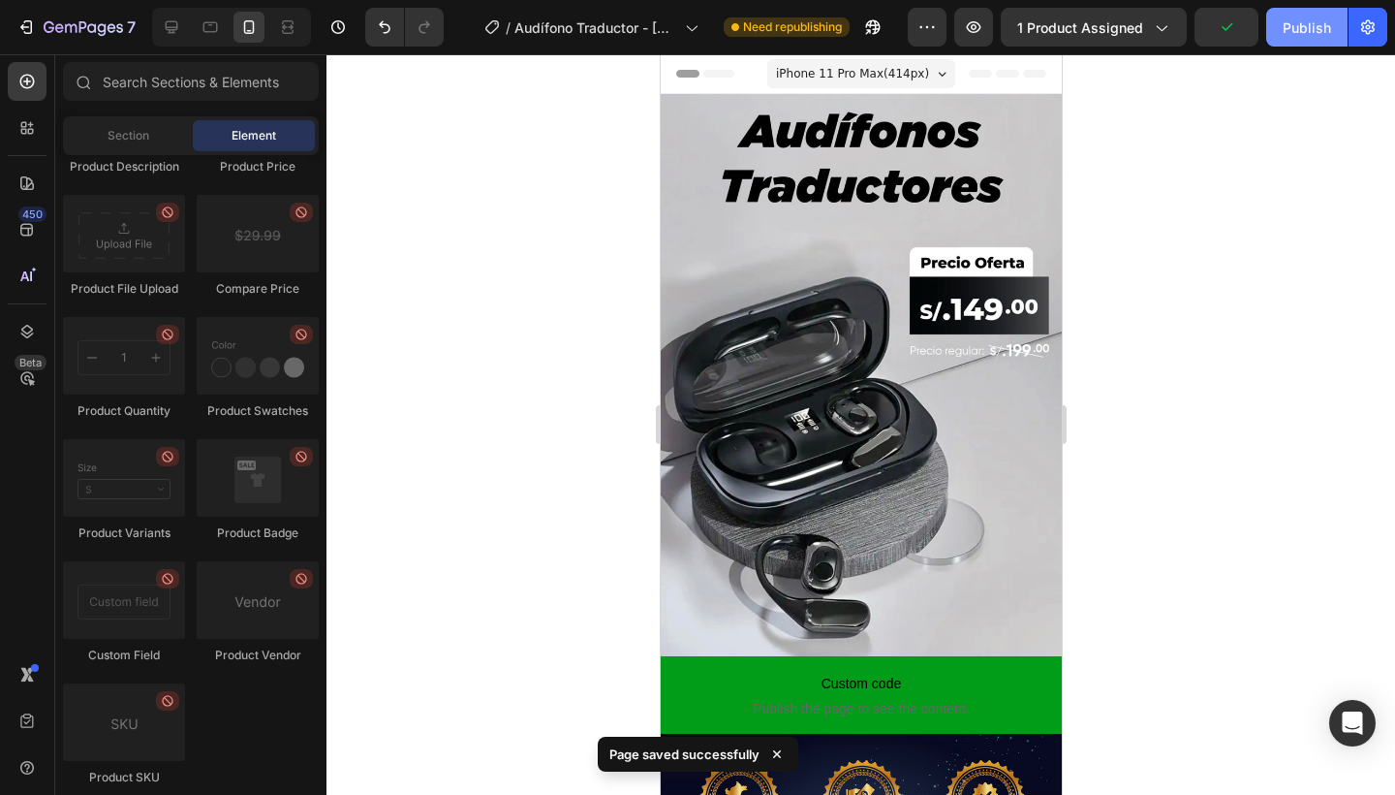
click at [1298, 30] on div "Publish" at bounding box center [1307, 27] width 48 height 20
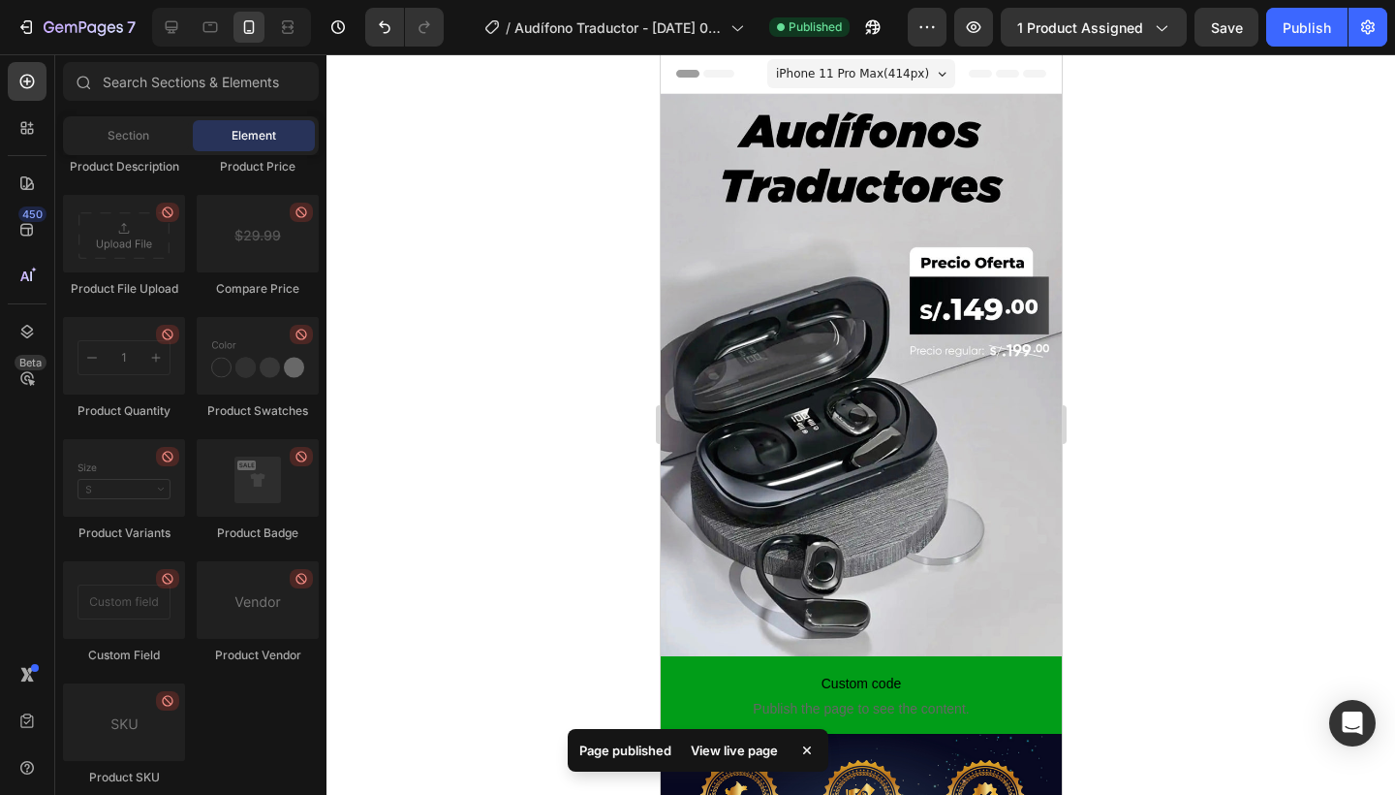
click at [351, 363] on div at bounding box center [861, 424] width 1069 height 740
click at [132, 42] on button "7" at bounding box center [76, 27] width 137 height 39
